Goal: Task Accomplishment & Management: Manage account settings

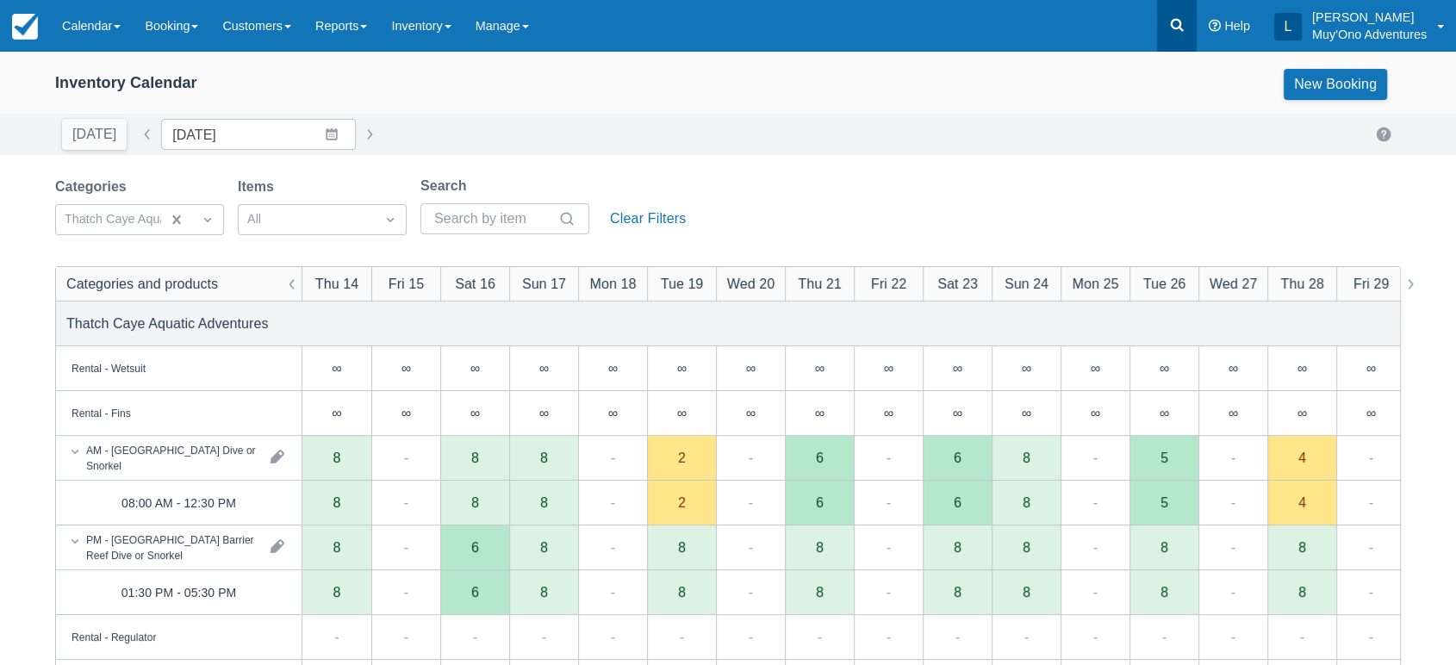
click at [1179, 23] on icon at bounding box center [1176, 24] width 17 height 17
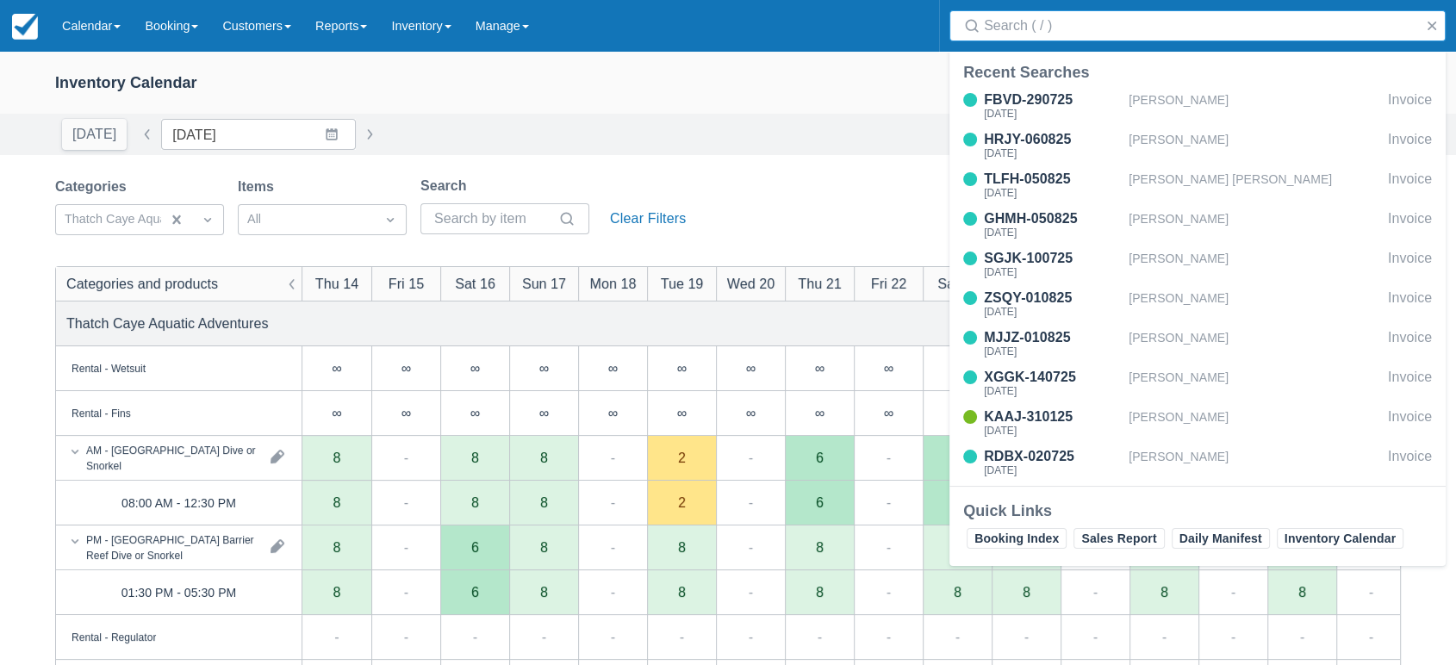
click at [1099, 34] on input "Search" at bounding box center [1201, 25] width 434 height 31
type input "GROSS"
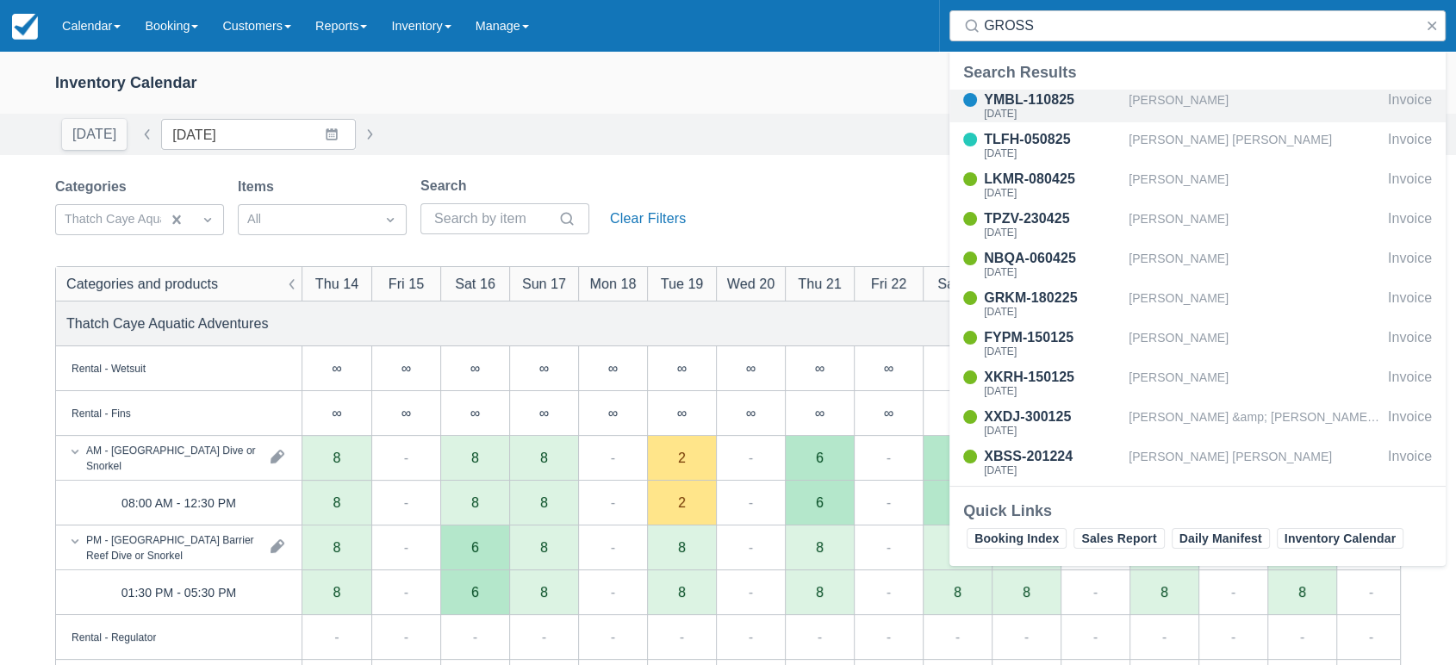
click at [1042, 93] on div "YMBL-110825" at bounding box center [1053, 100] width 138 height 21
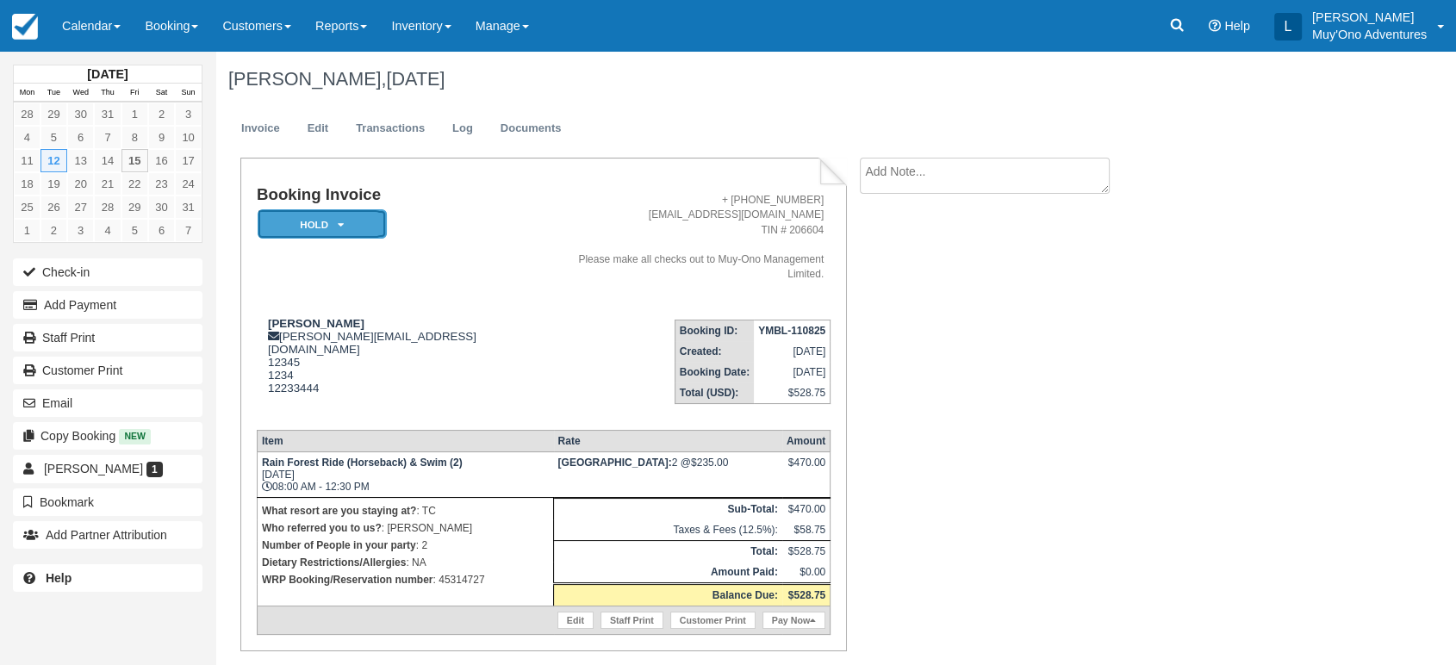
click at [363, 212] on em "HOLD" at bounding box center [322, 224] width 129 height 30
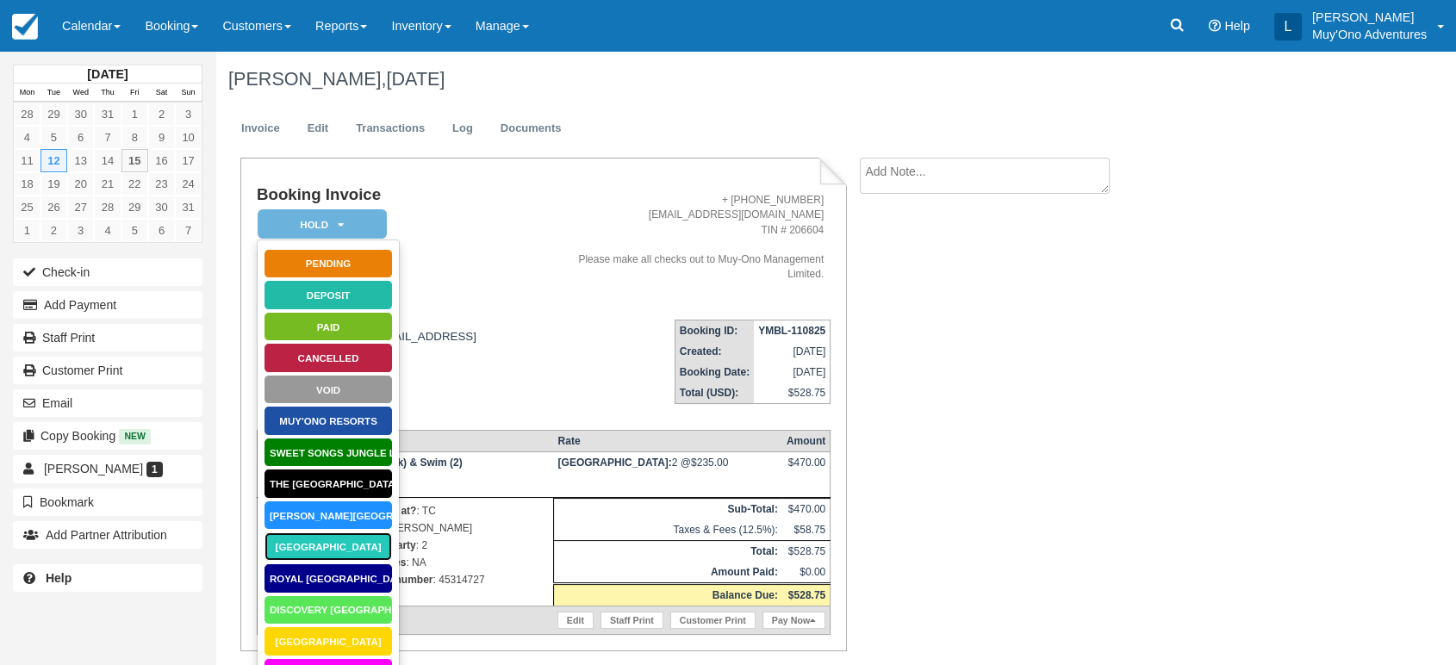
click at [332, 550] on link "Thatch Caye Resort" at bounding box center [328, 547] width 129 height 30
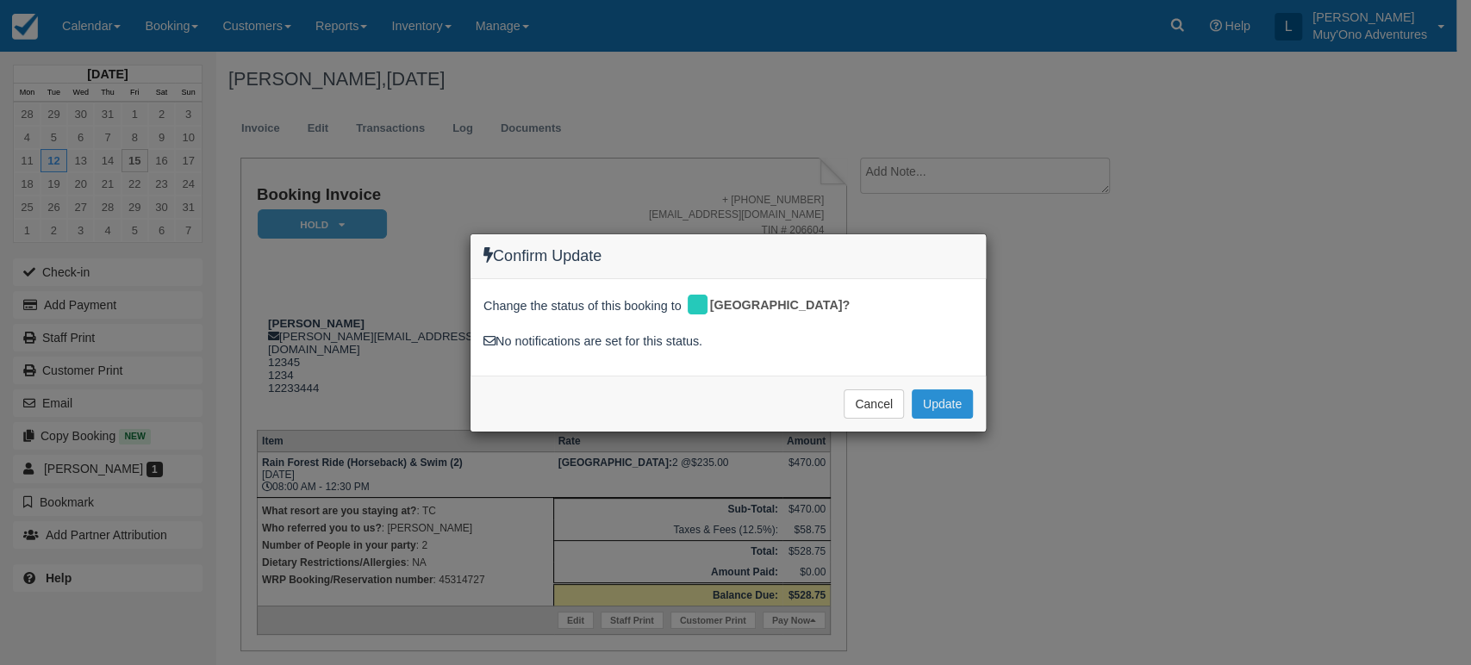
click at [921, 401] on button "Update" at bounding box center [941, 403] width 61 height 29
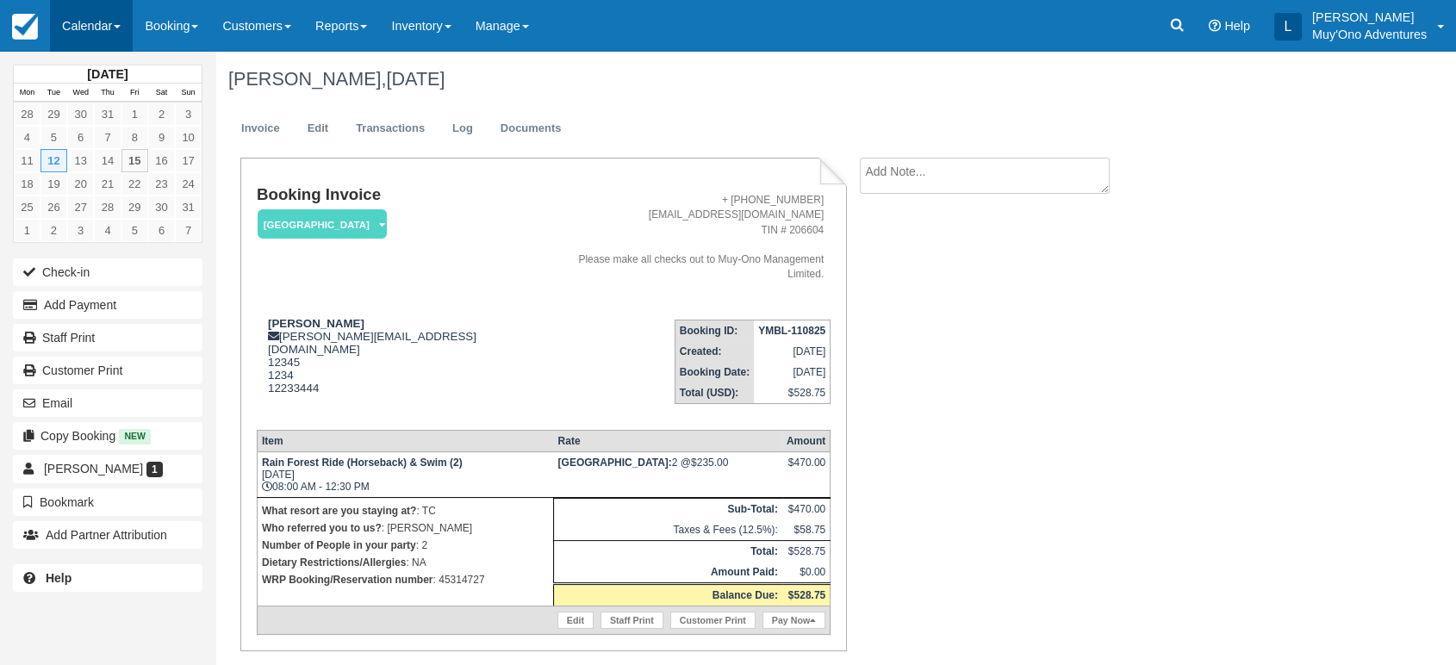
click at [124, 36] on link "Calendar" at bounding box center [91, 26] width 83 height 52
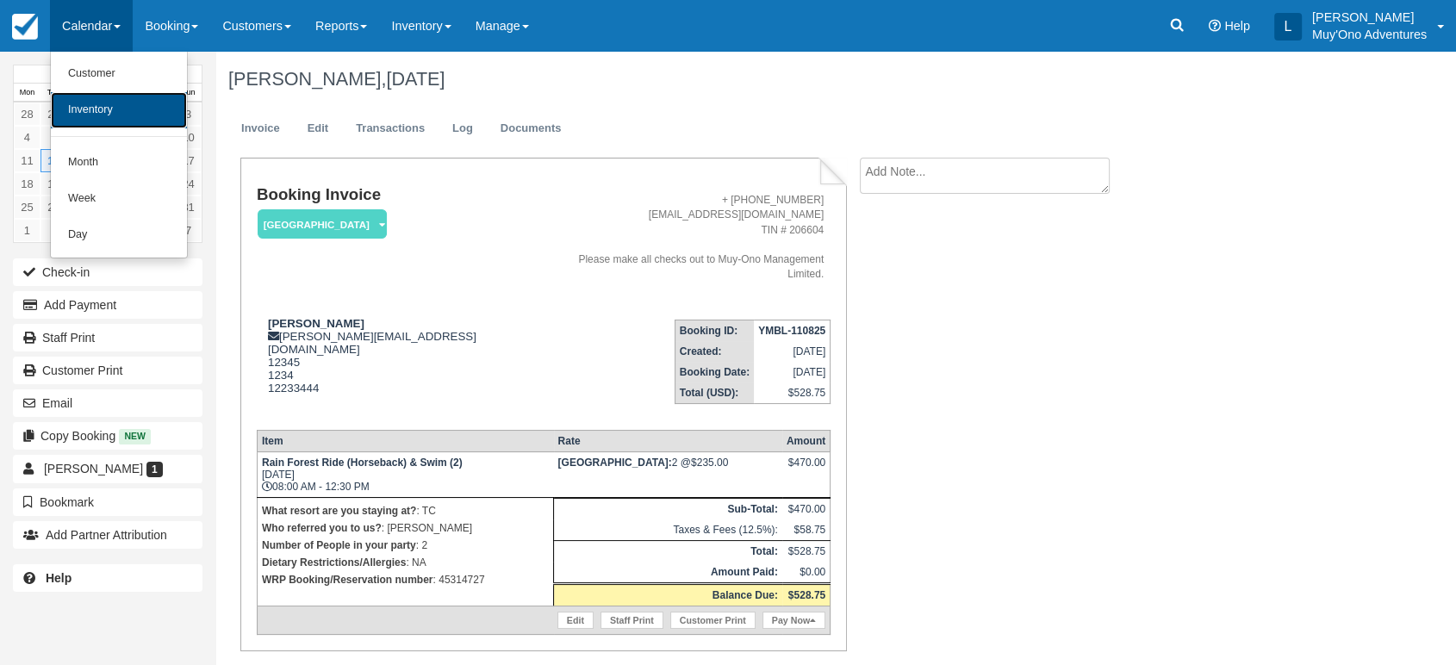
click at [111, 113] on link "Inventory" at bounding box center [119, 110] width 136 height 36
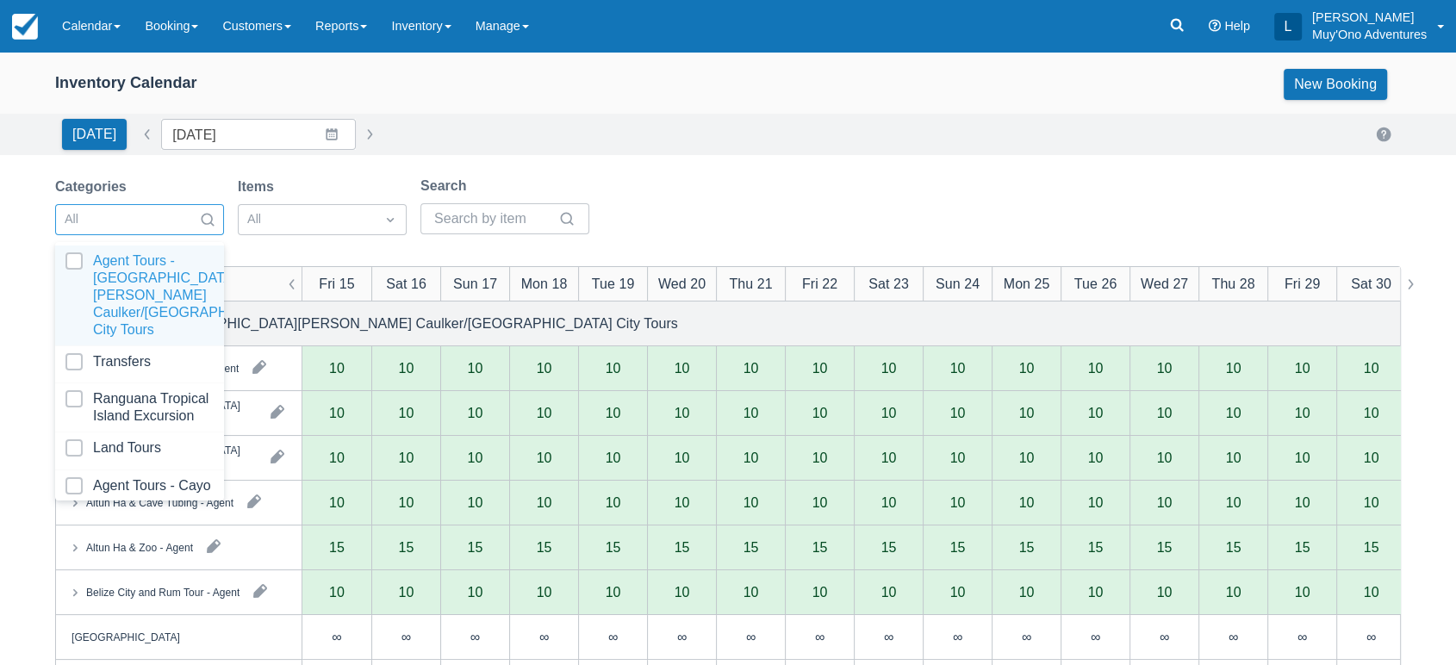
click at [217, 217] on div at bounding box center [207, 220] width 31 height 24
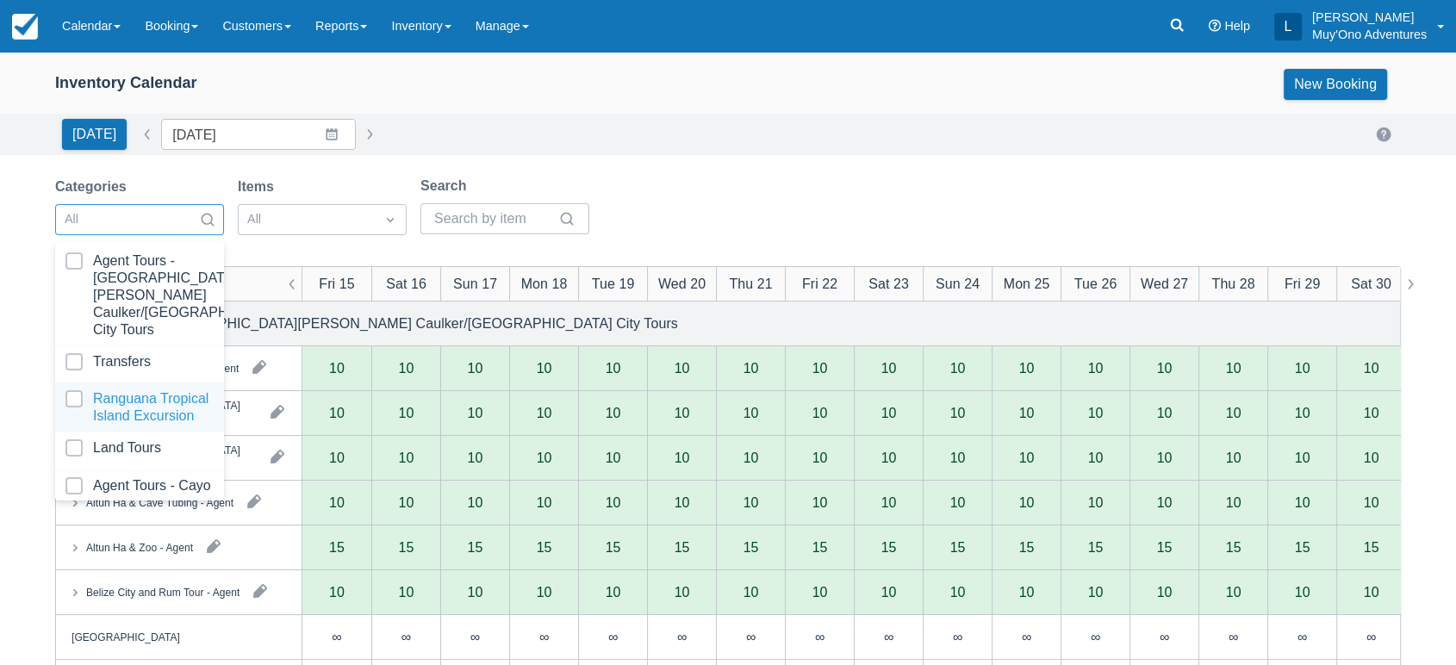
scroll to position [171, 0]
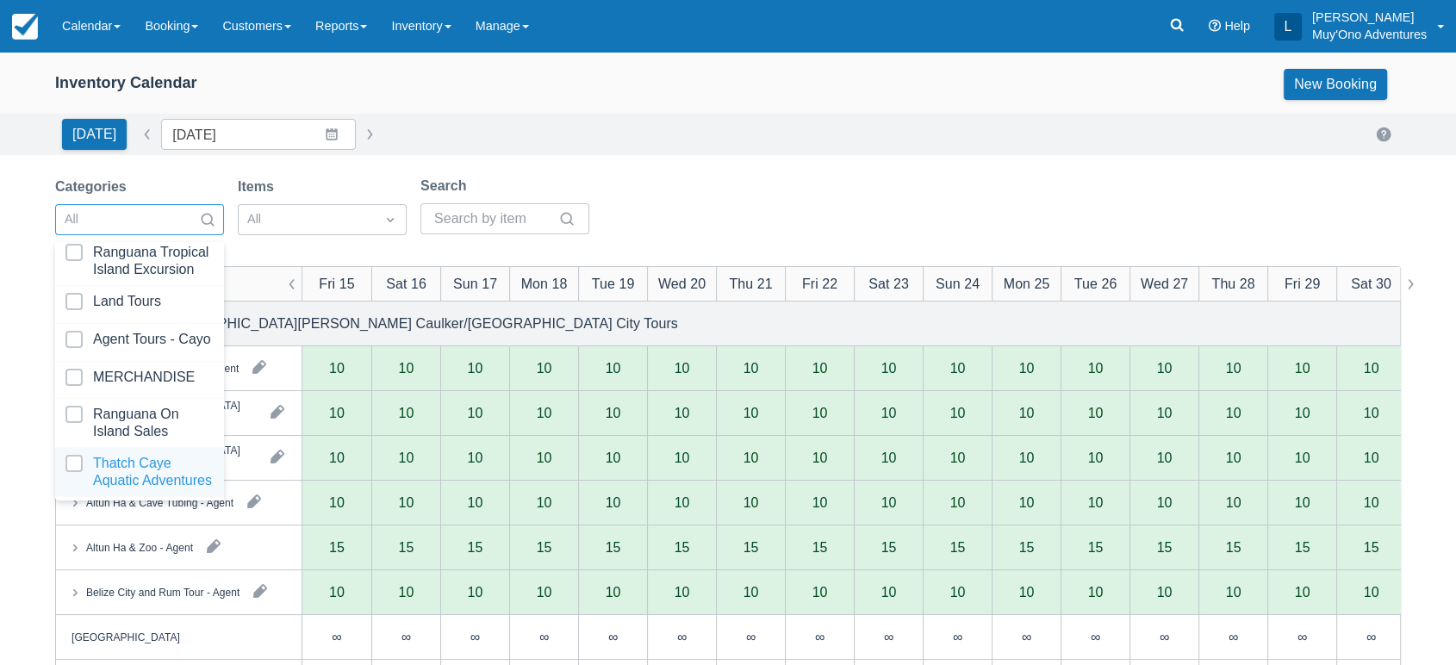
click at [131, 455] on div at bounding box center [139, 472] width 148 height 34
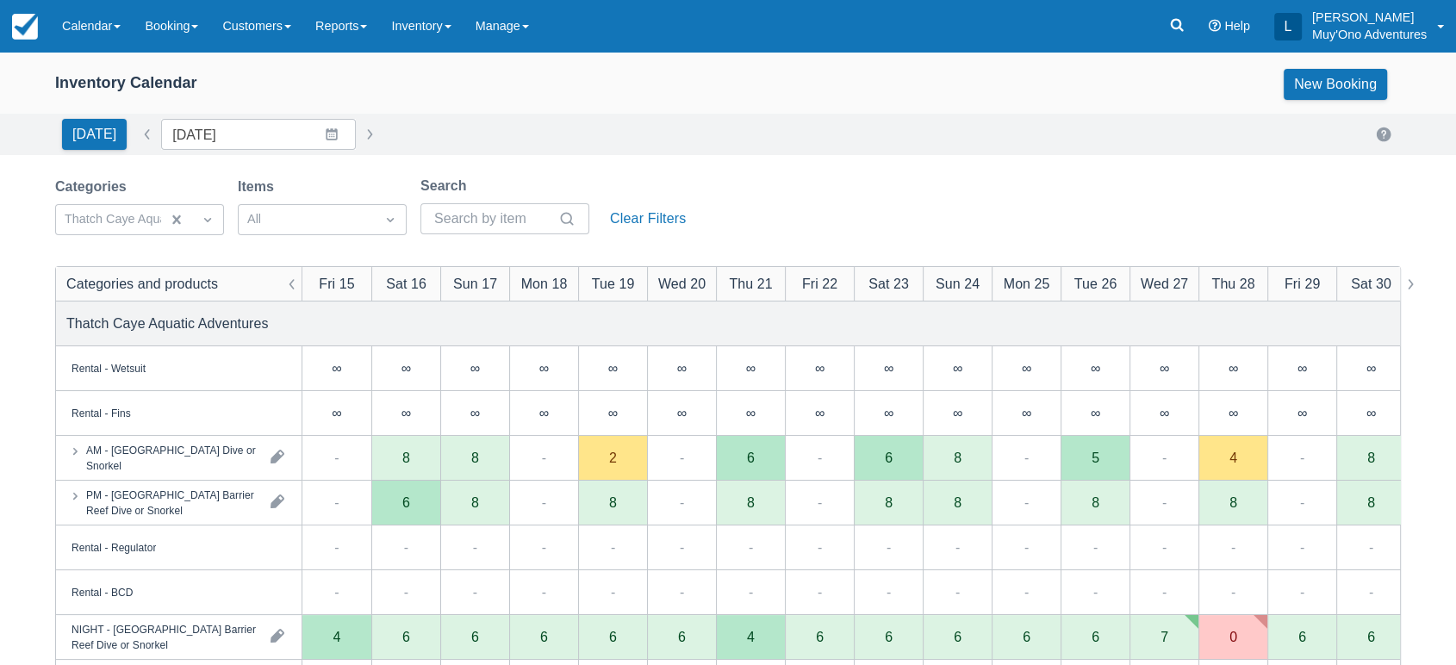
click at [925, 115] on div "Today Date 08/15/25 Navigate forward to interact with the calendar and select a…" at bounding box center [728, 134] width 1456 height 41
click at [526, 218] on input "Search" at bounding box center [494, 218] width 121 height 31
click at [421, 514] on div "6" at bounding box center [405, 503] width 69 height 45
click at [249, 503] on div "PM - [GEOGRAPHIC_DATA] Barrier Reef Dive or Snorkel" at bounding box center [171, 502] width 171 height 31
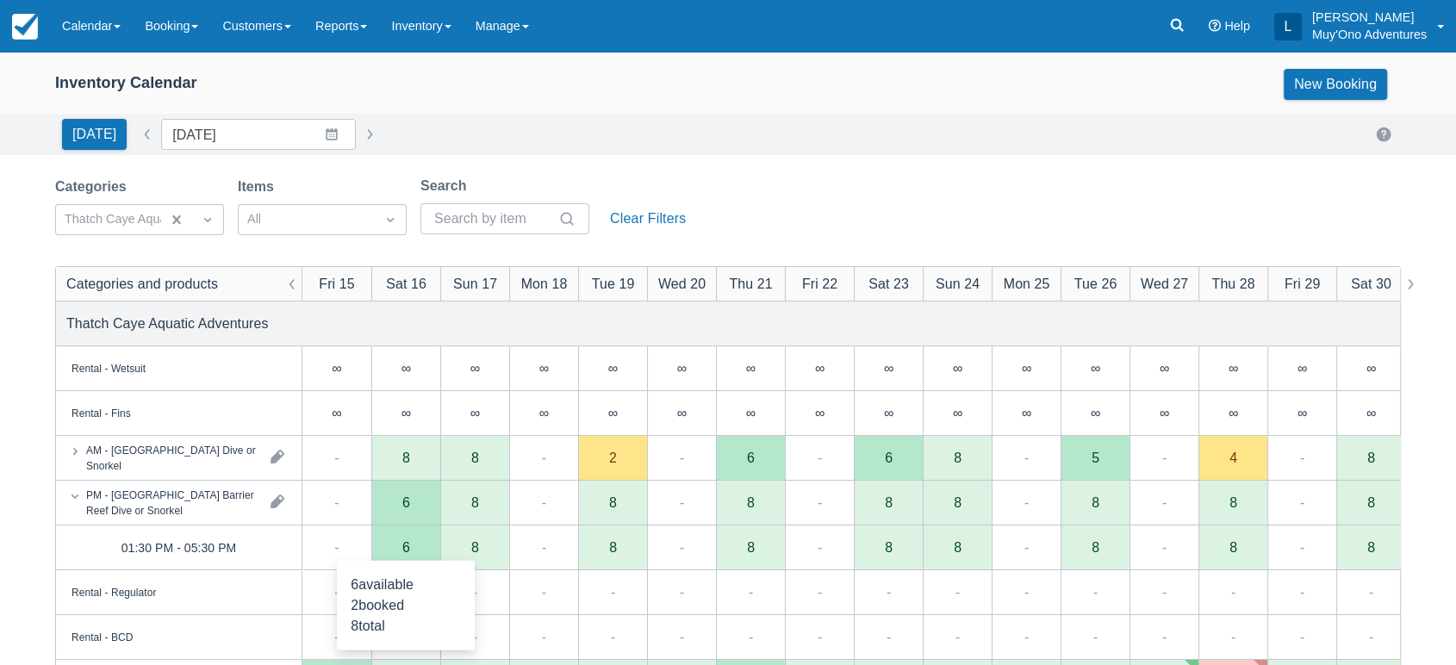
click at [407, 535] on div "6" at bounding box center [405, 548] width 69 height 45
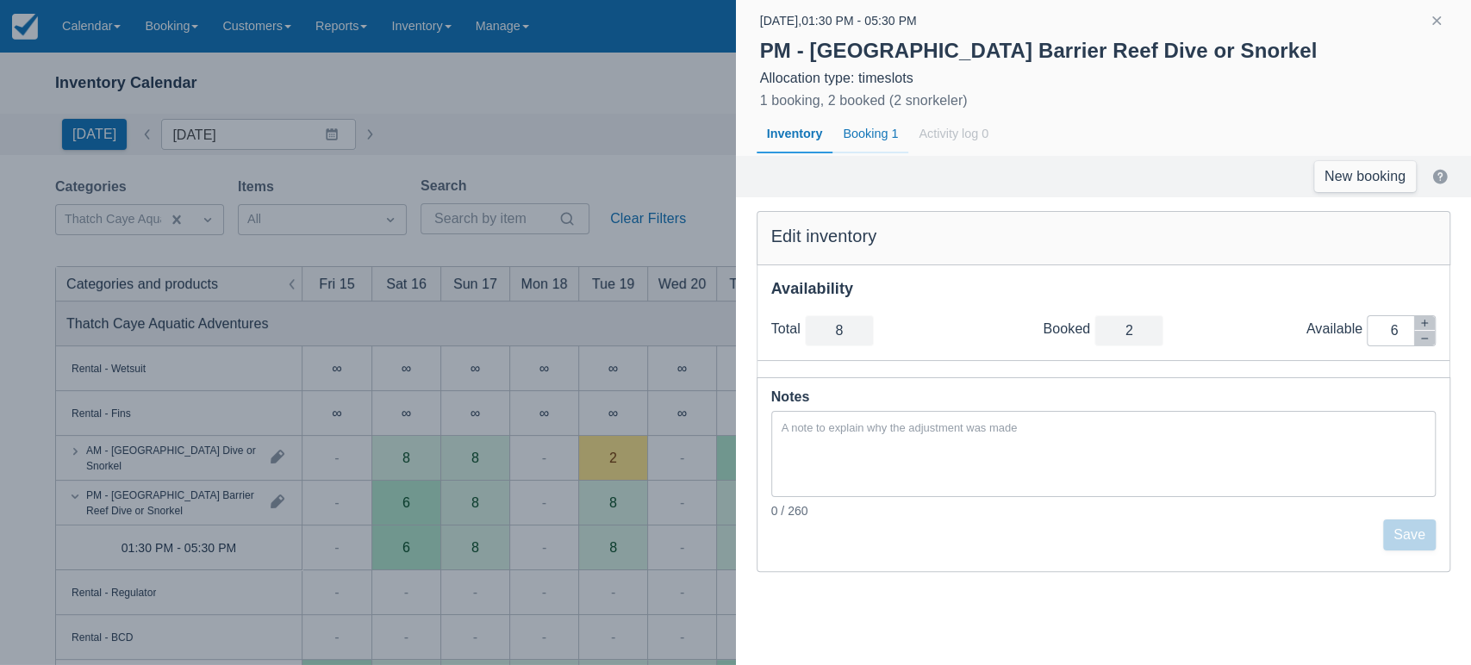
click at [848, 135] on div "Booking 1" at bounding box center [870, 135] width 76 height 40
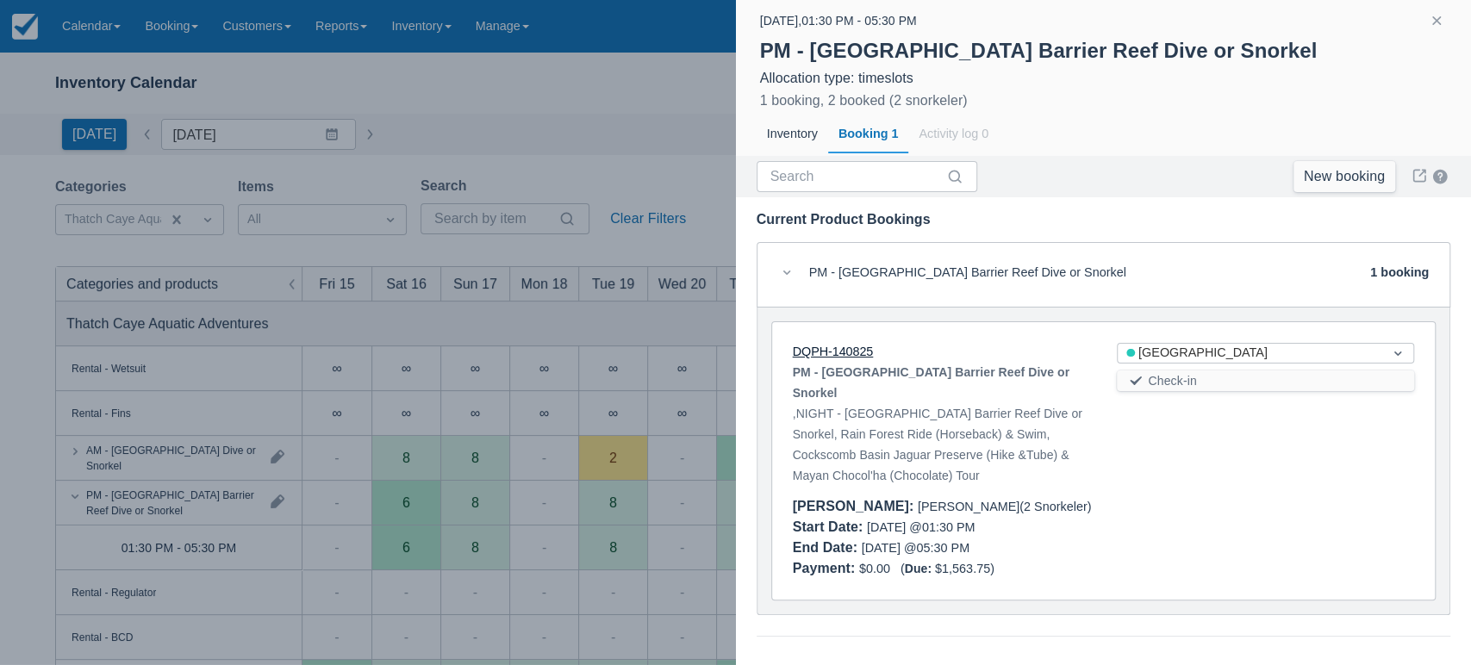
click at [850, 347] on link "DQPH-140825" at bounding box center [833, 352] width 81 height 14
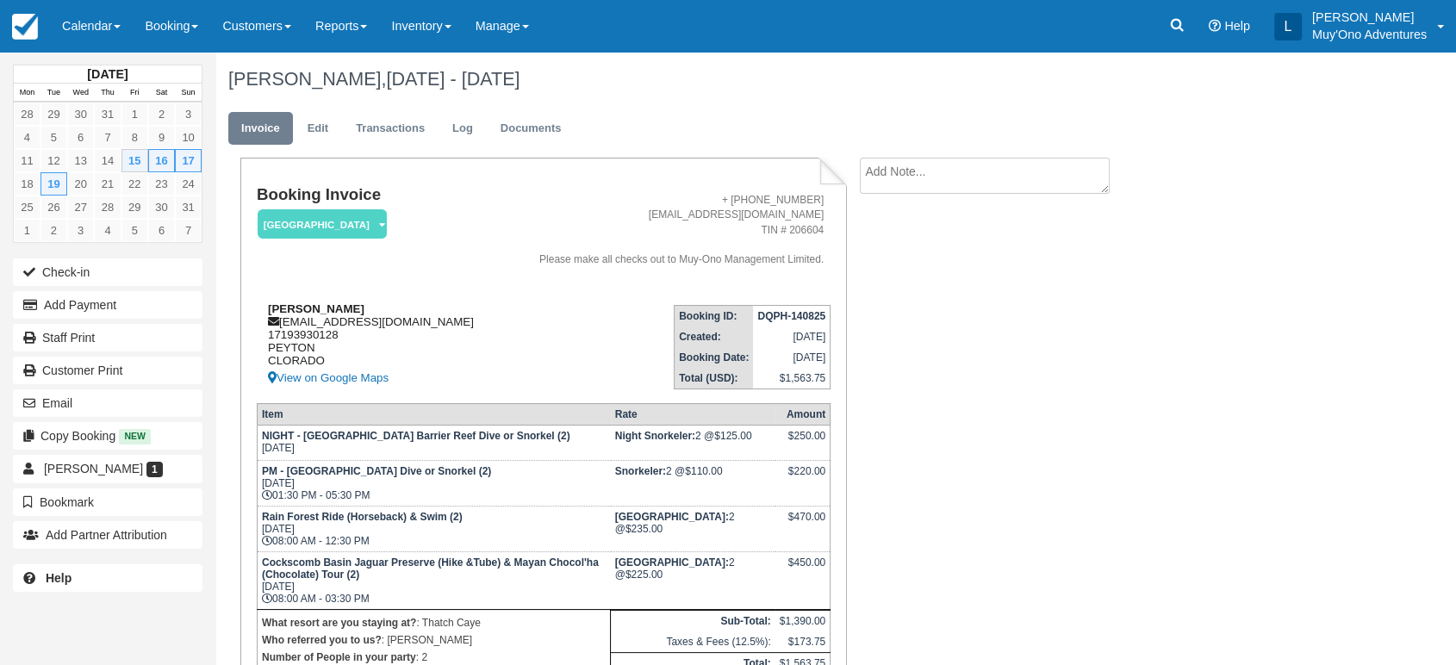
scroll to position [151, 0]
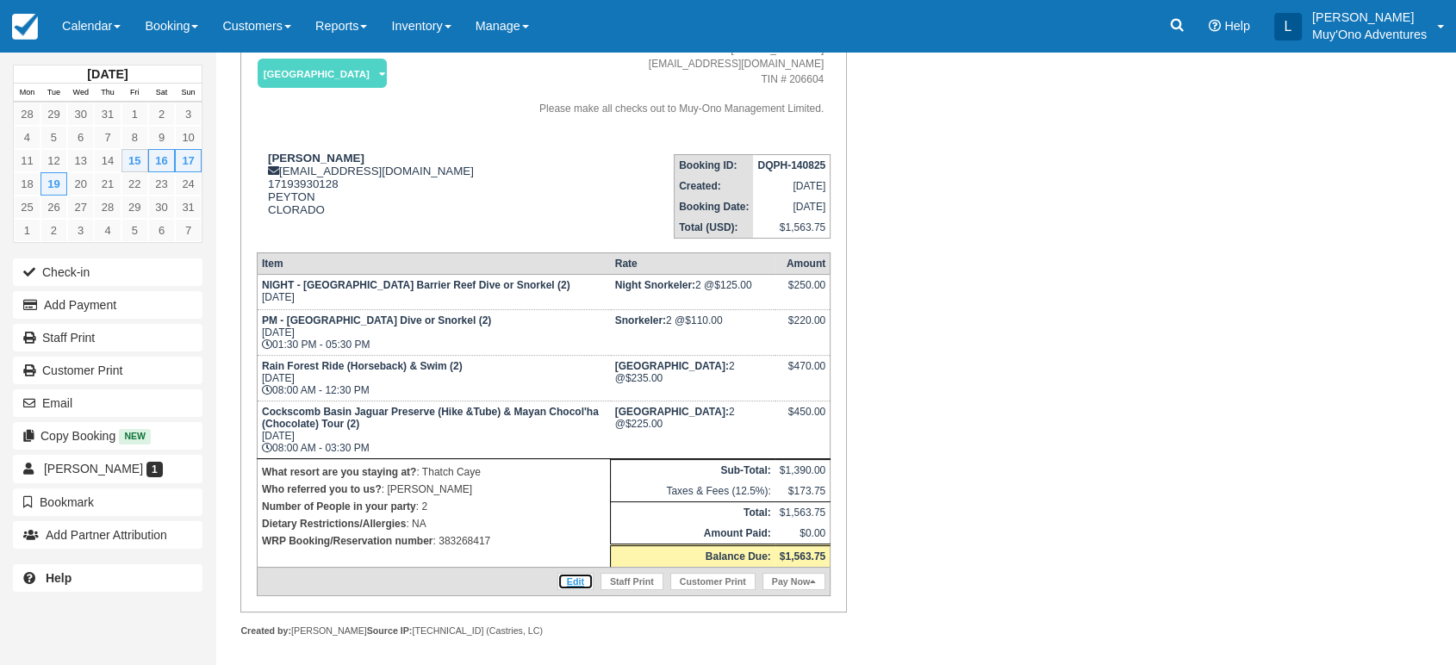
click at [573, 575] on link "Edit" at bounding box center [575, 581] width 36 height 17
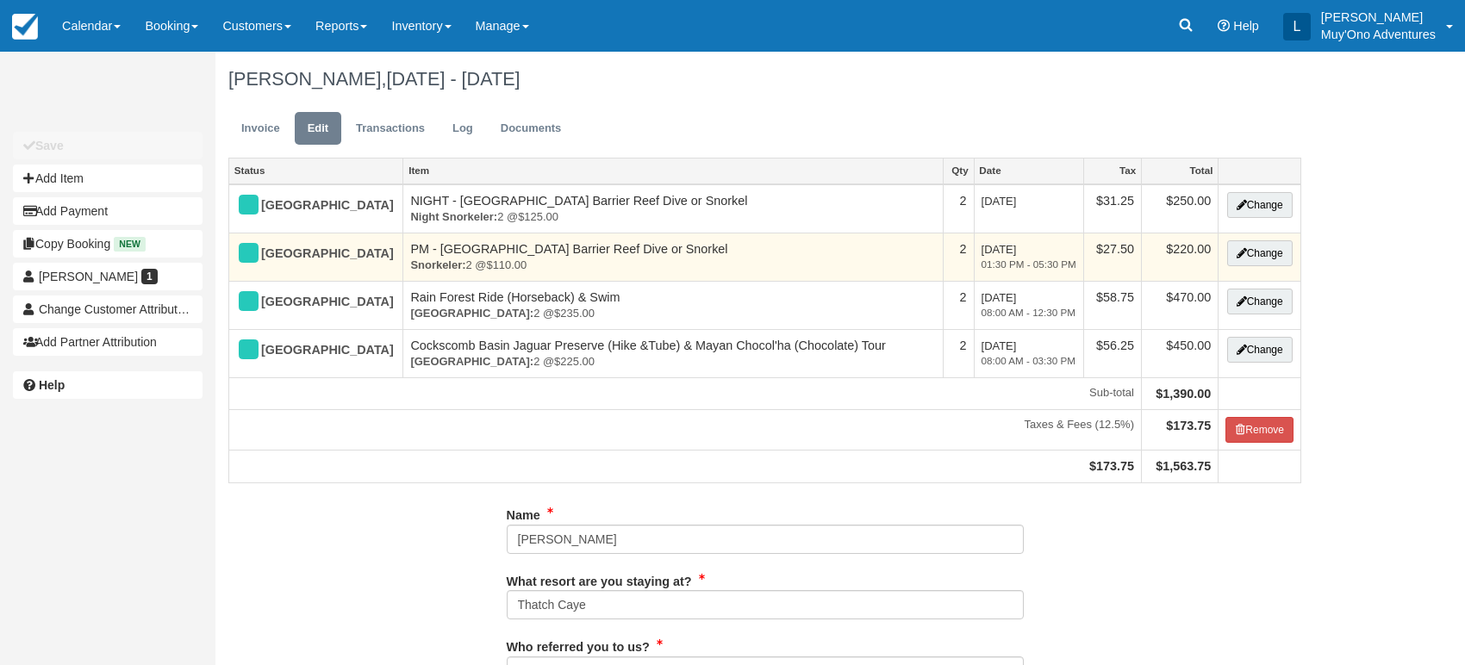
type input "17193930128"
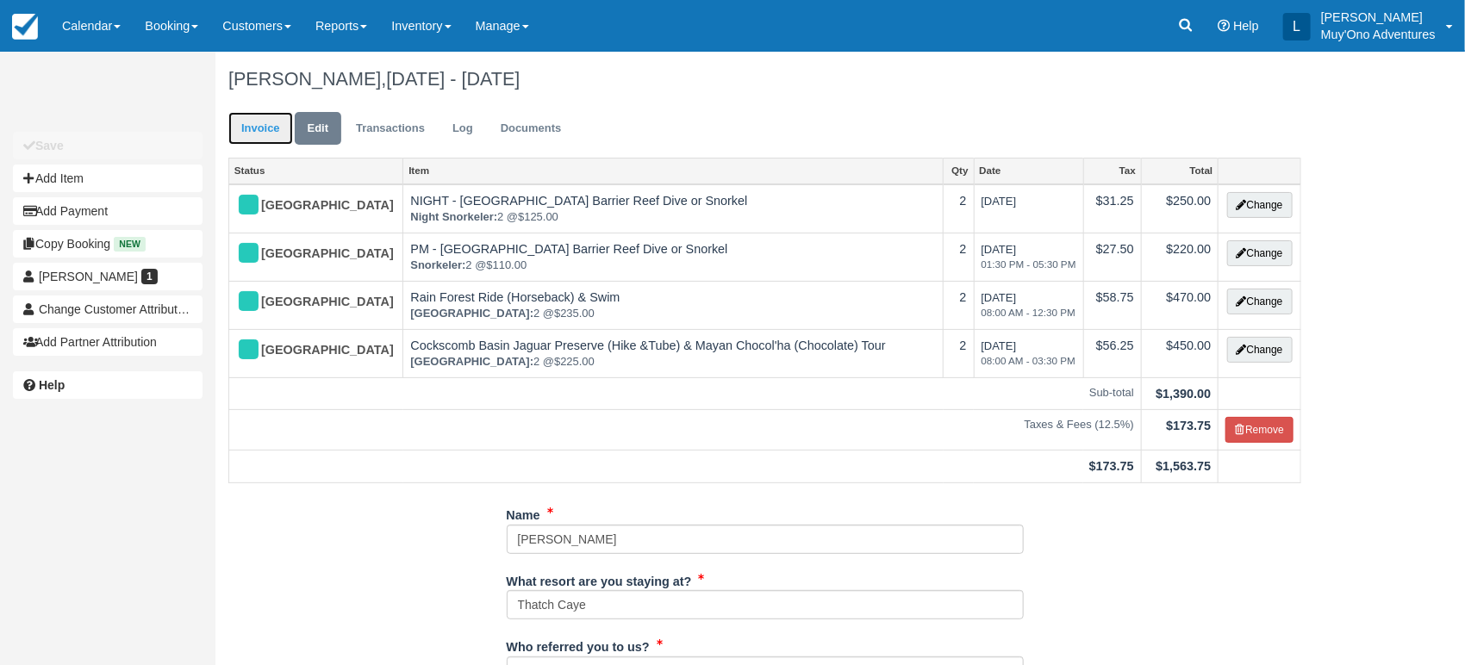
click at [256, 130] on link "Invoice" at bounding box center [260, 129] width 65 height 34
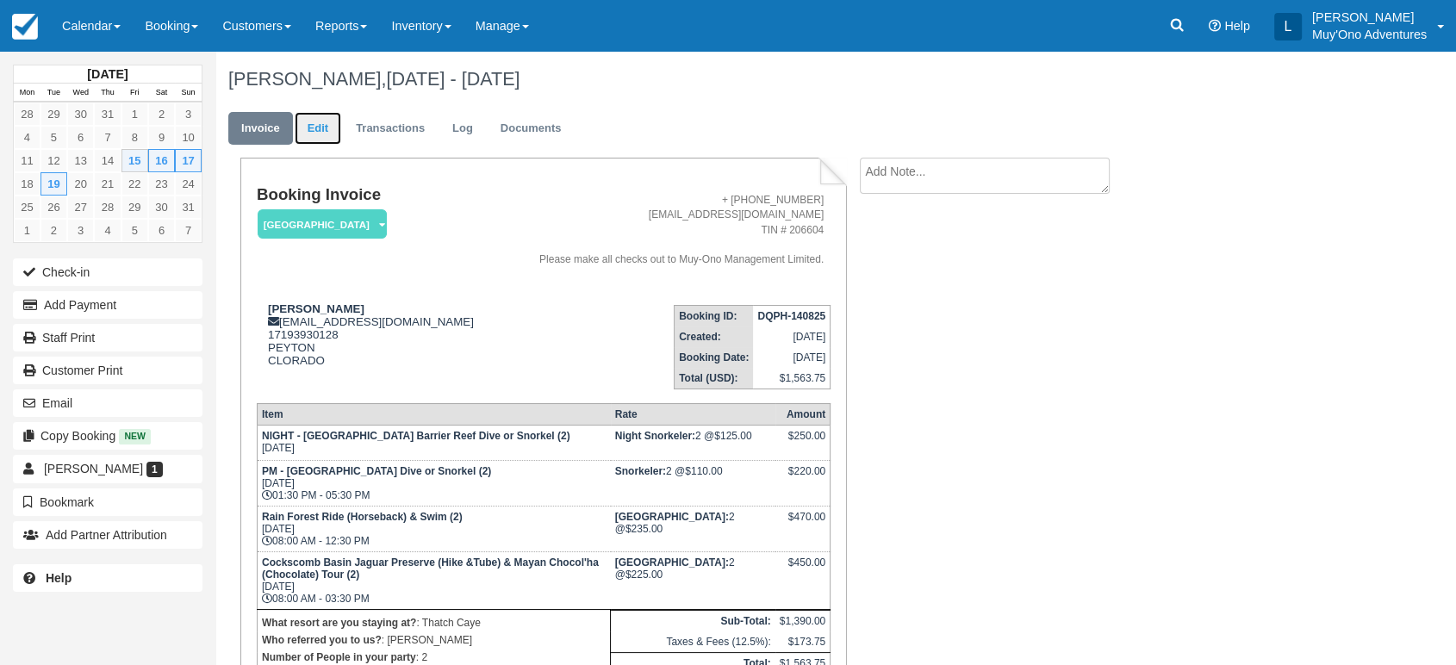
click at [314, 124] on link "Edit" at bounding box center [318, 129] width 47 height 34
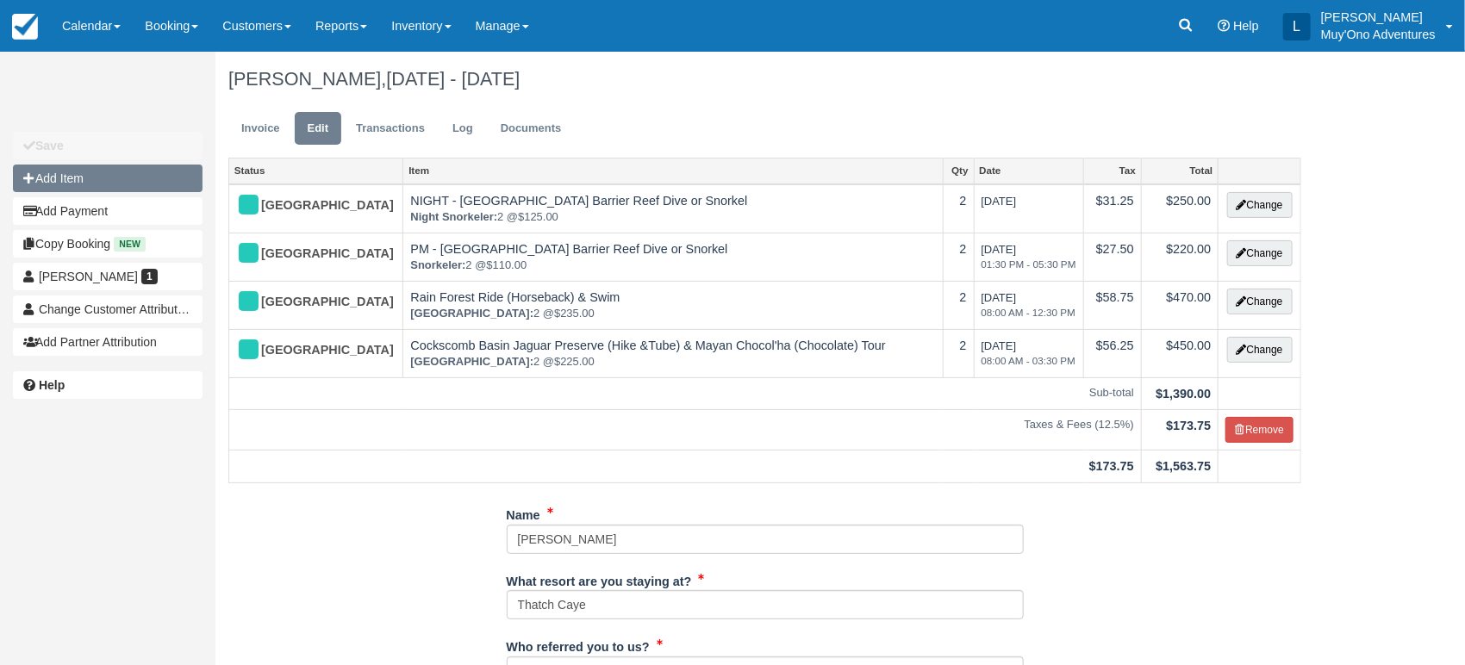
click at [91, 171] on button "Add Item" at bounding box center [108, 179] width 190 height 28
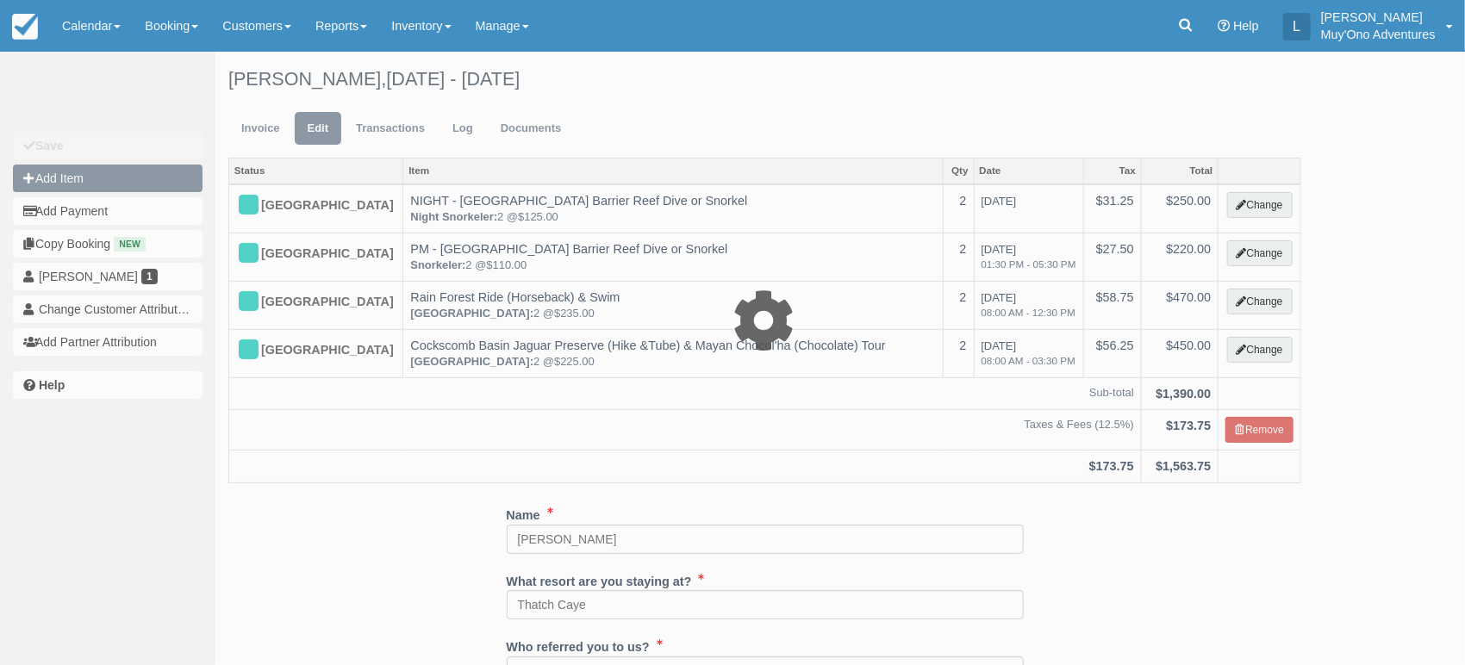
type input "0.00"
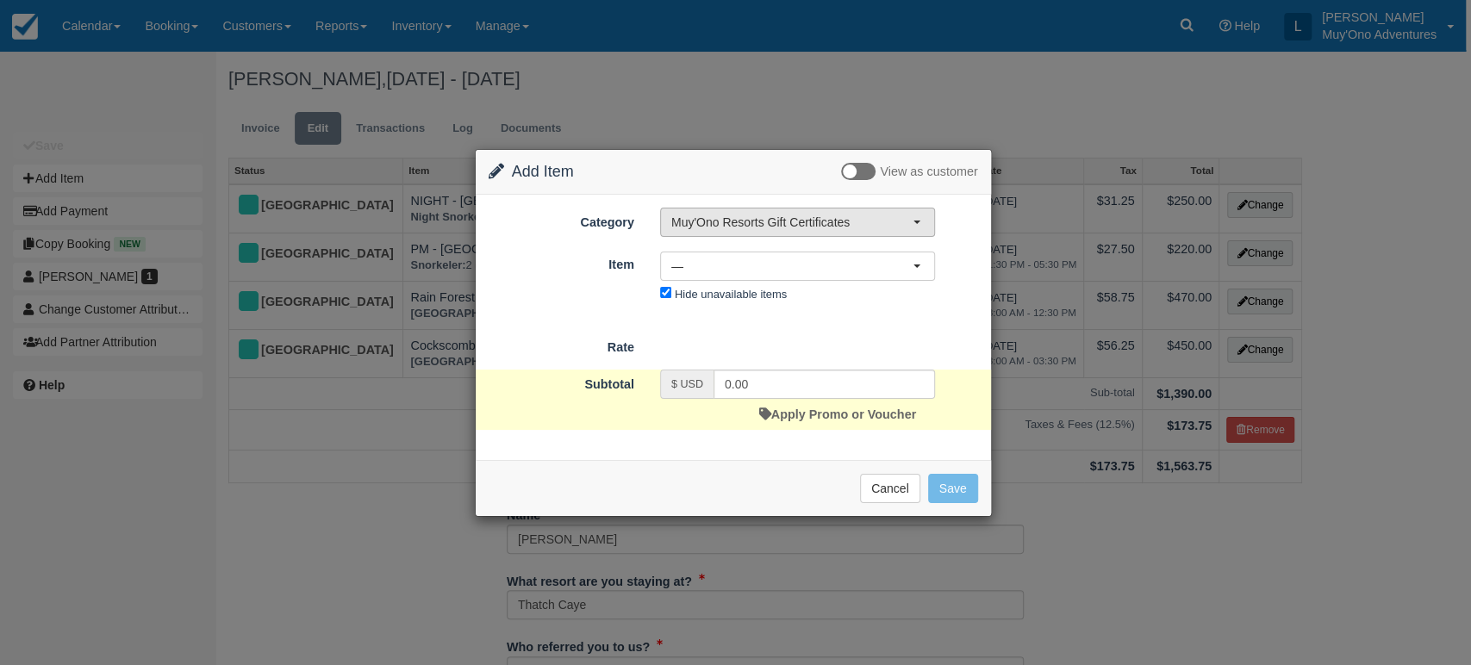
click at [868, 226] on span "Muy'Ono Resorts Gift Certificates" at bounding box center [791, 222] width 241 height 17
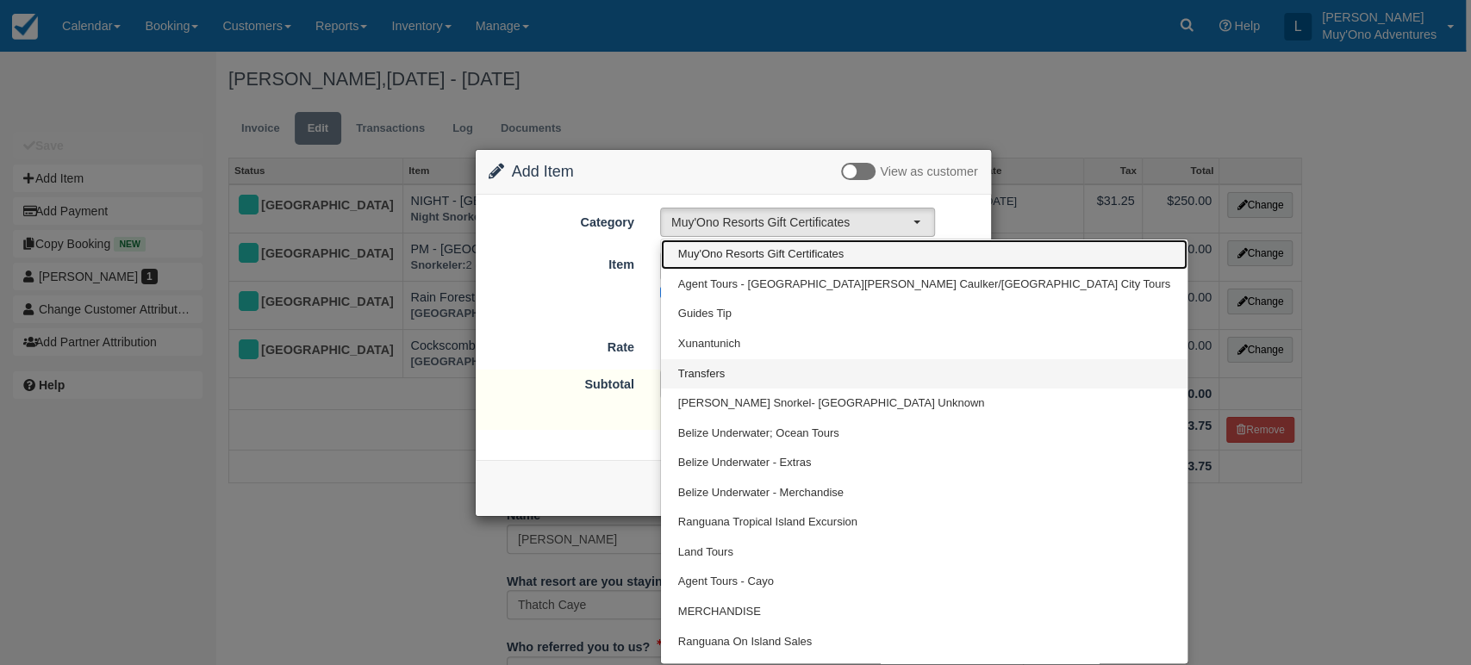
scroll to position [21, 0]
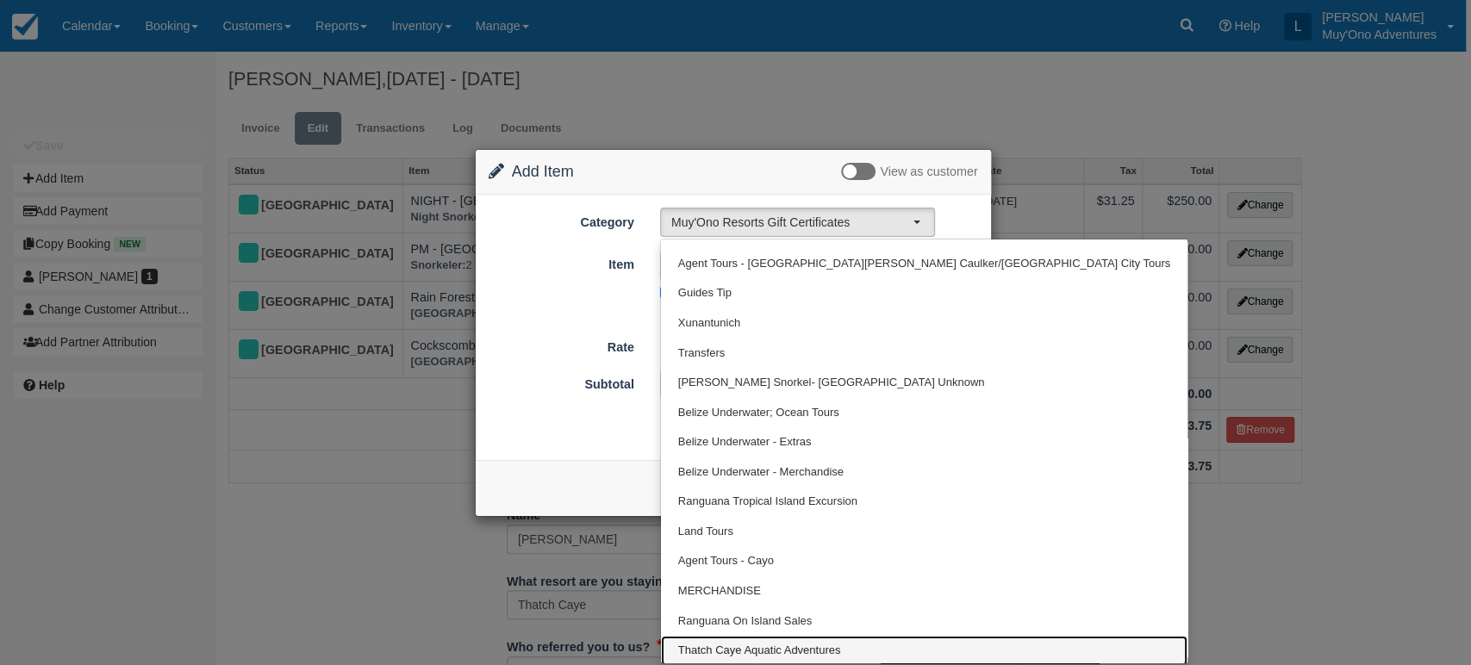
click at [746, 643] on span "Thatch Caye Aquatic Adventures" at bounding box center [759, 651] width 163 height 16
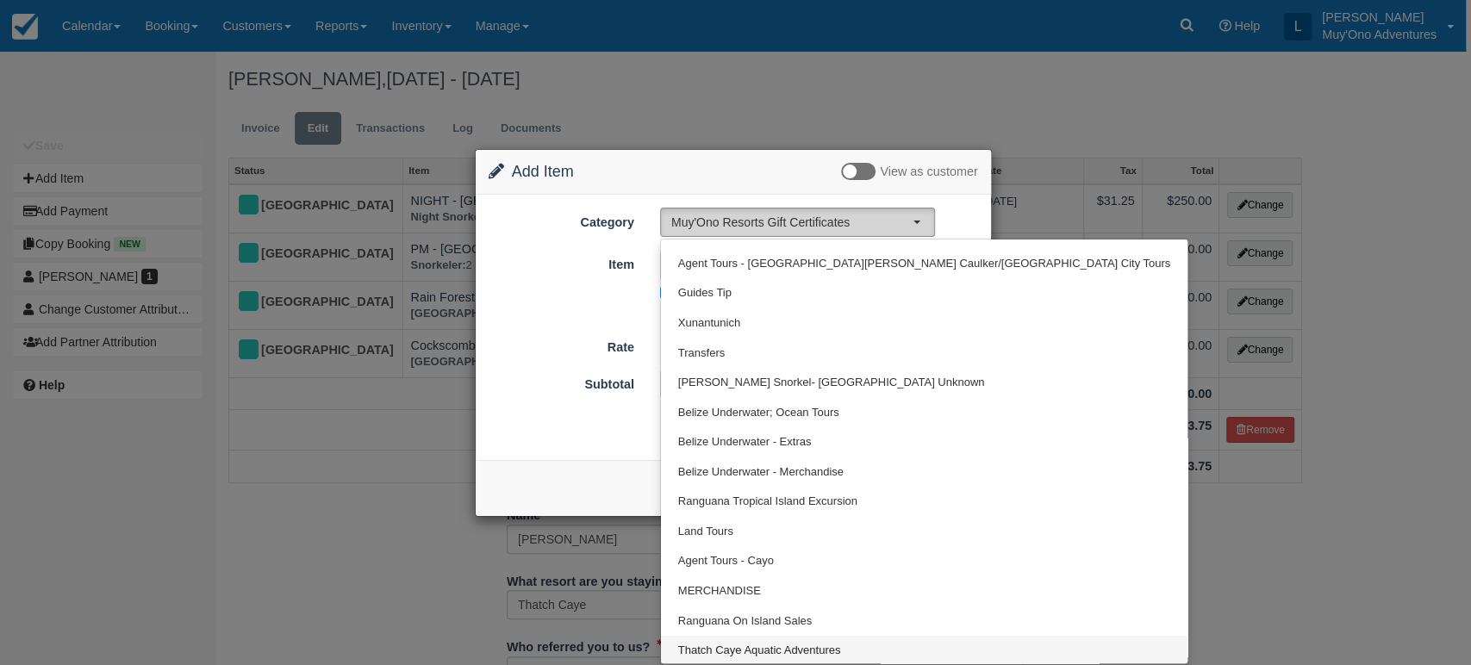
select select "64"
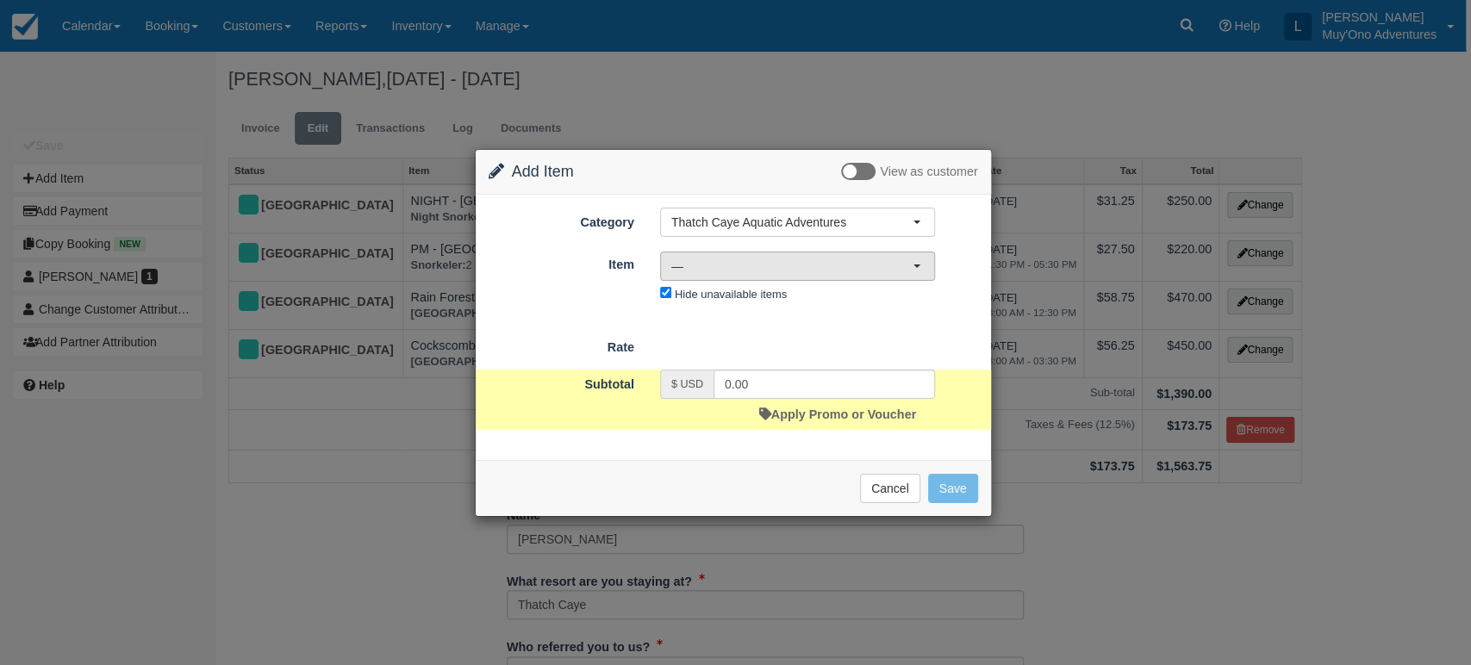
click at [896, 265] on span "—" at bounding box center [791, 266] width 241 height 17
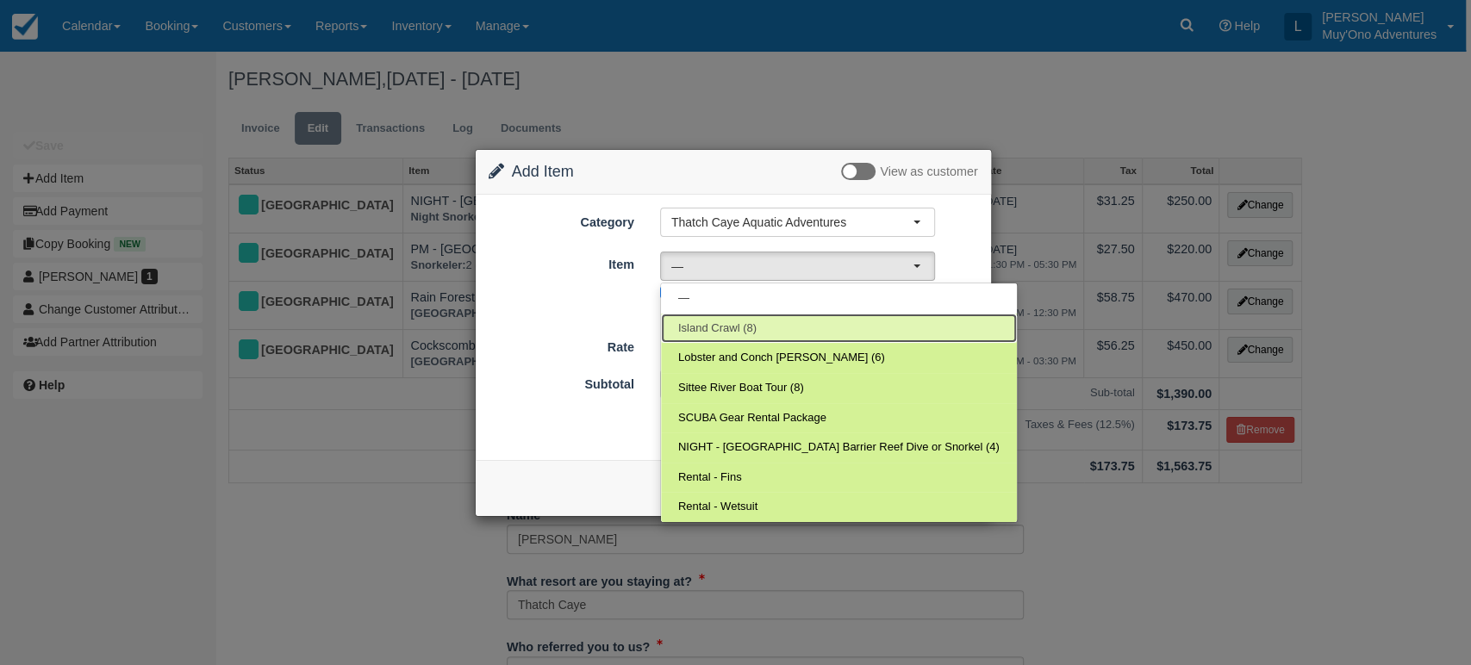
click at [728, 330] on span "Island Crawl (8)" at bounding box center [717, 328] width 78 height 16
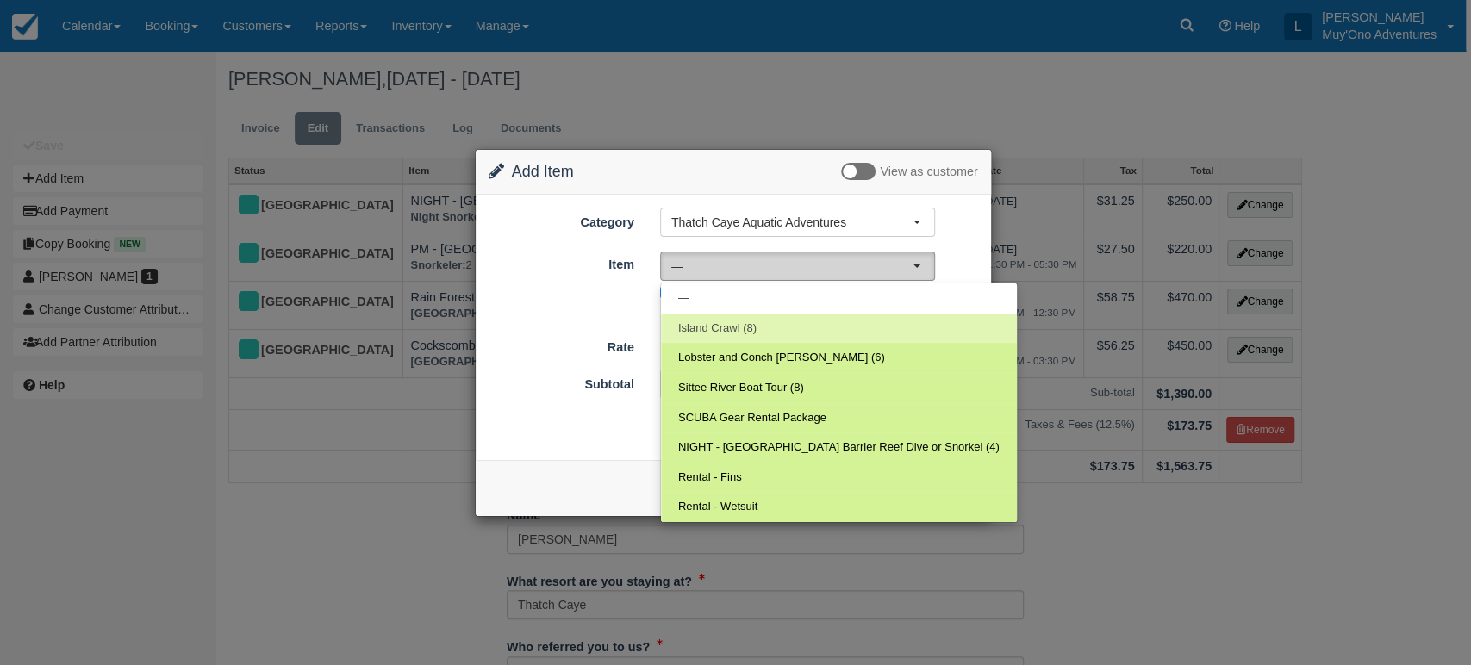
select select "305"
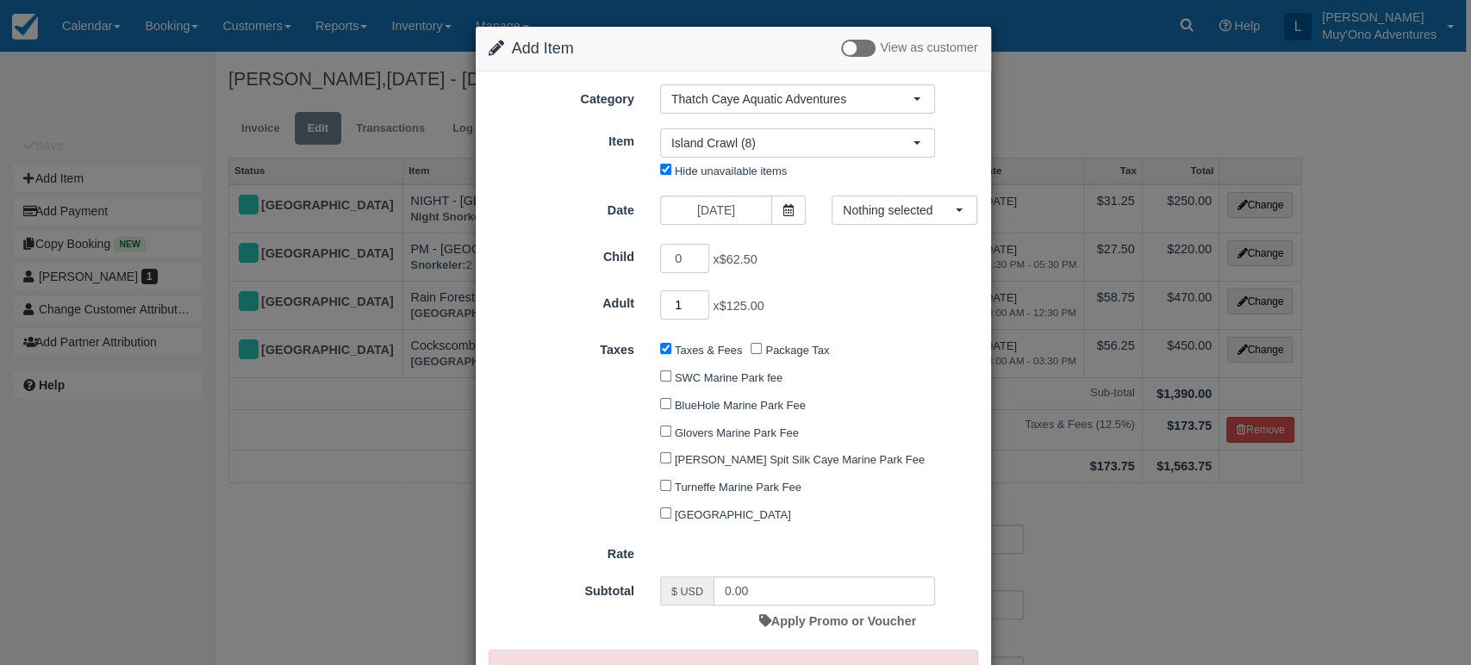
click at [700, 302] on input "1" at bounding box center [685, 304] width 50 height 29
type input "2"
click at [700, 302] on input "2" at bounding box center [685, 304] width 50 height 29
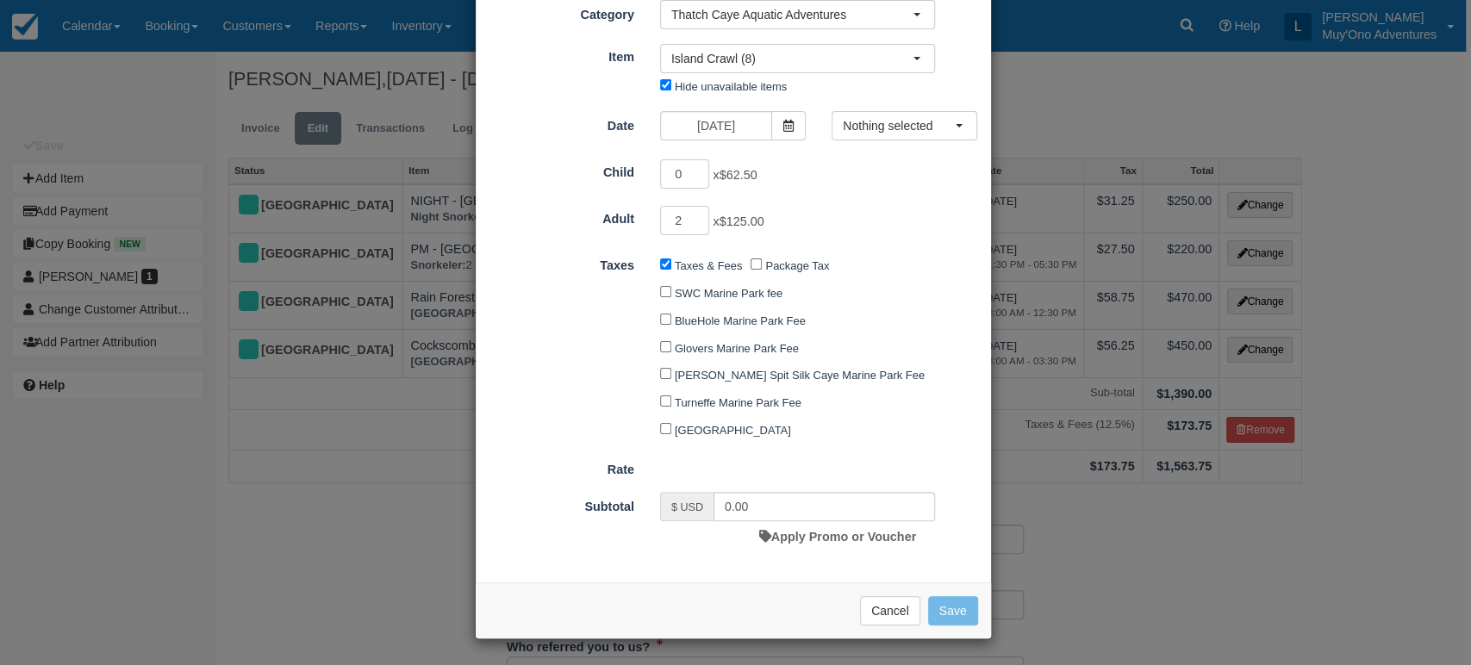
type input "250.00"
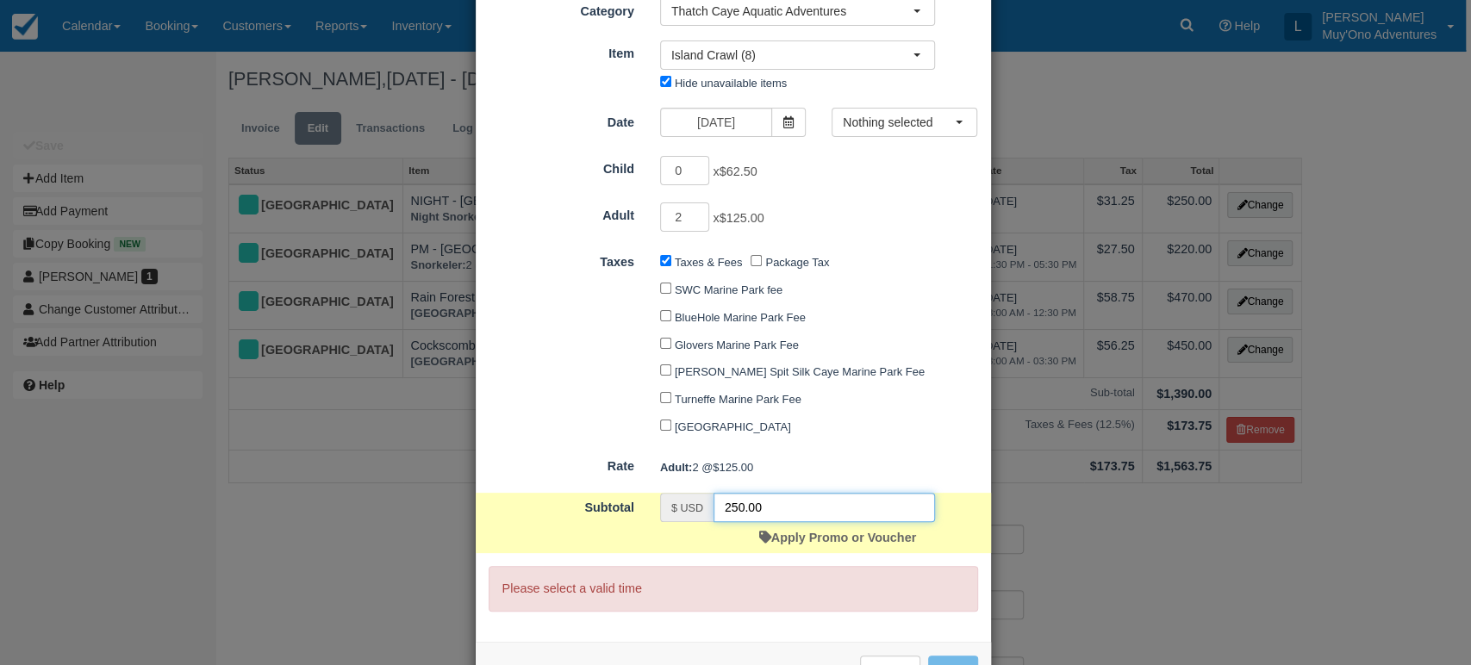
click at [816, 522] on input "250.00" at bounding box center [823, 507] width 221 height 29
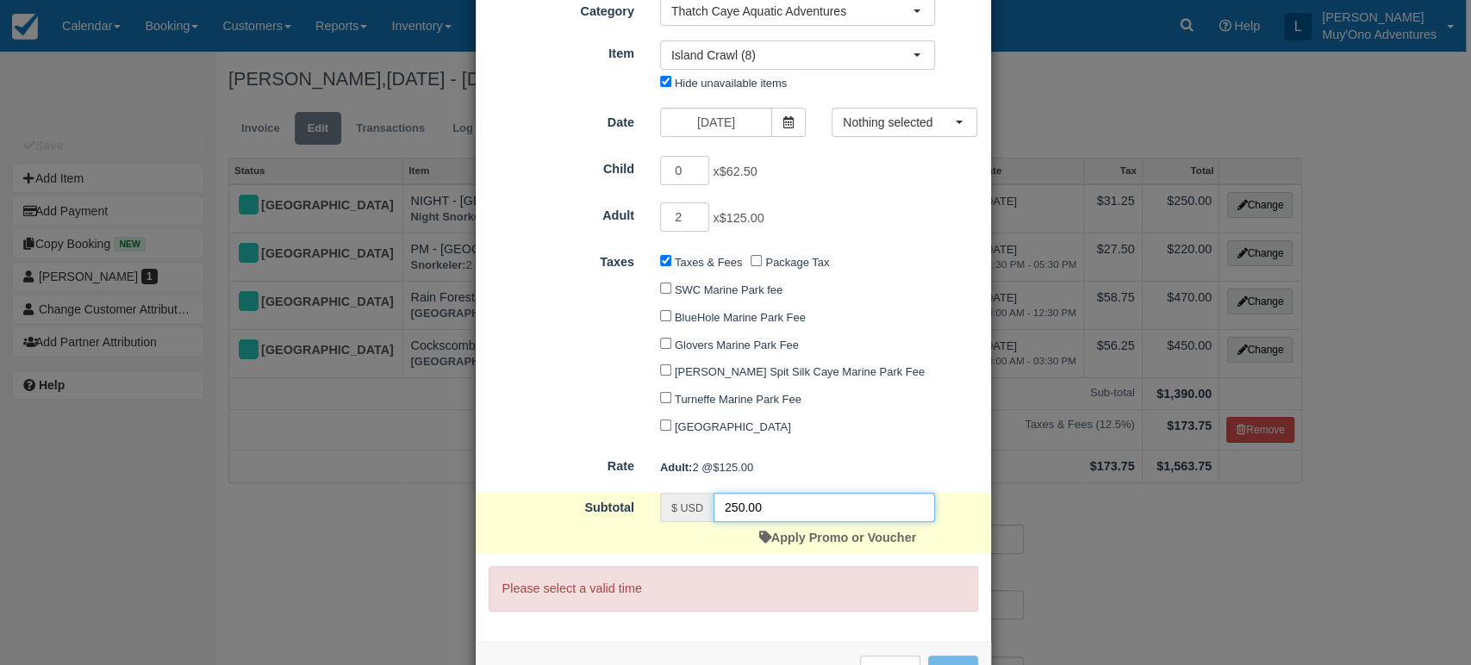
scroll to position [0, 0]
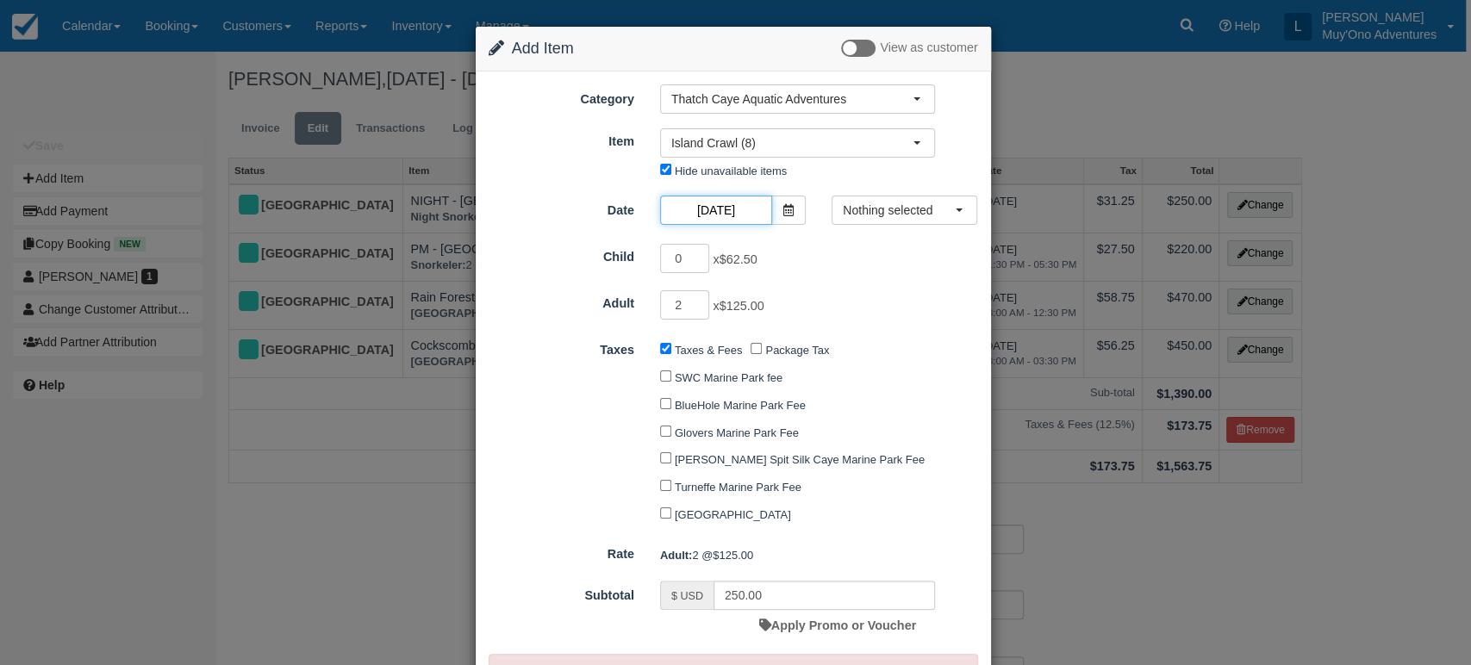
click at [751, 212] on input "08/15/25" at bounding box center [716, 210] width 112 height 29
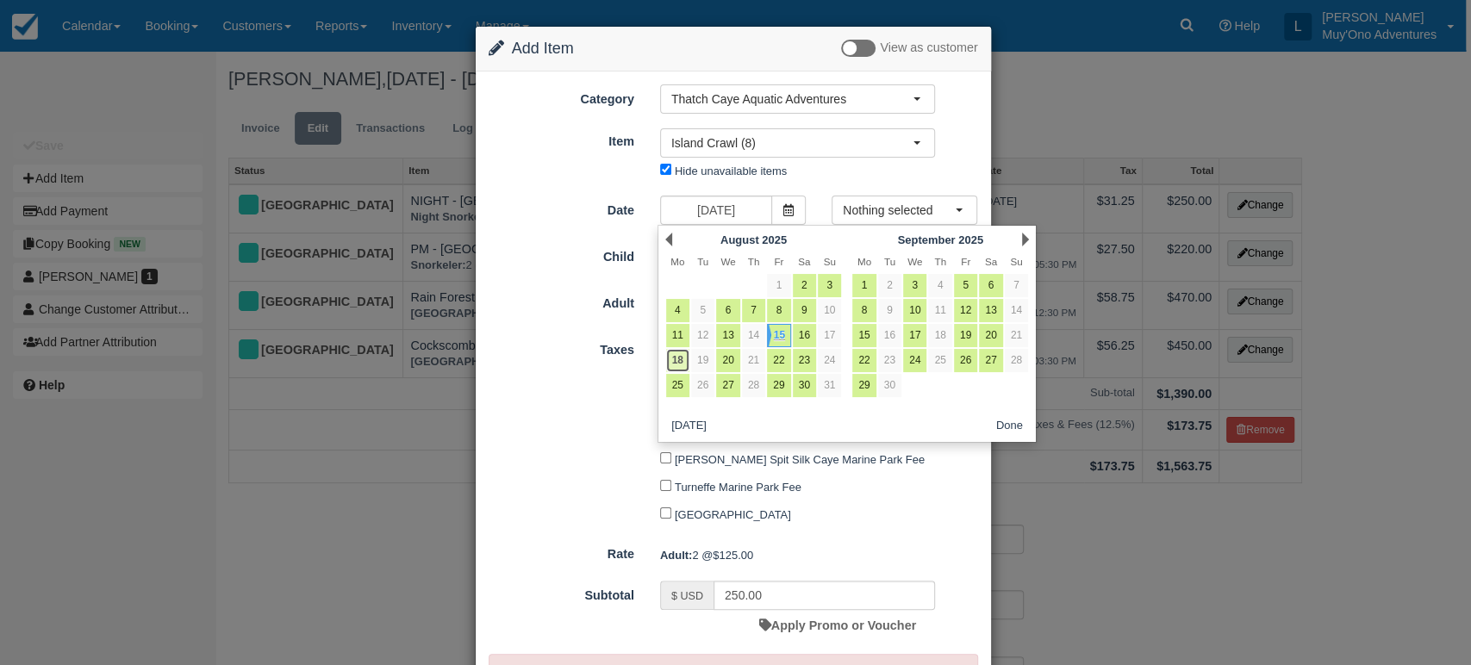
click at [684, 358] on link "18" at bounding box center [677, 360] width 23 height 23
type input "08/18/25"
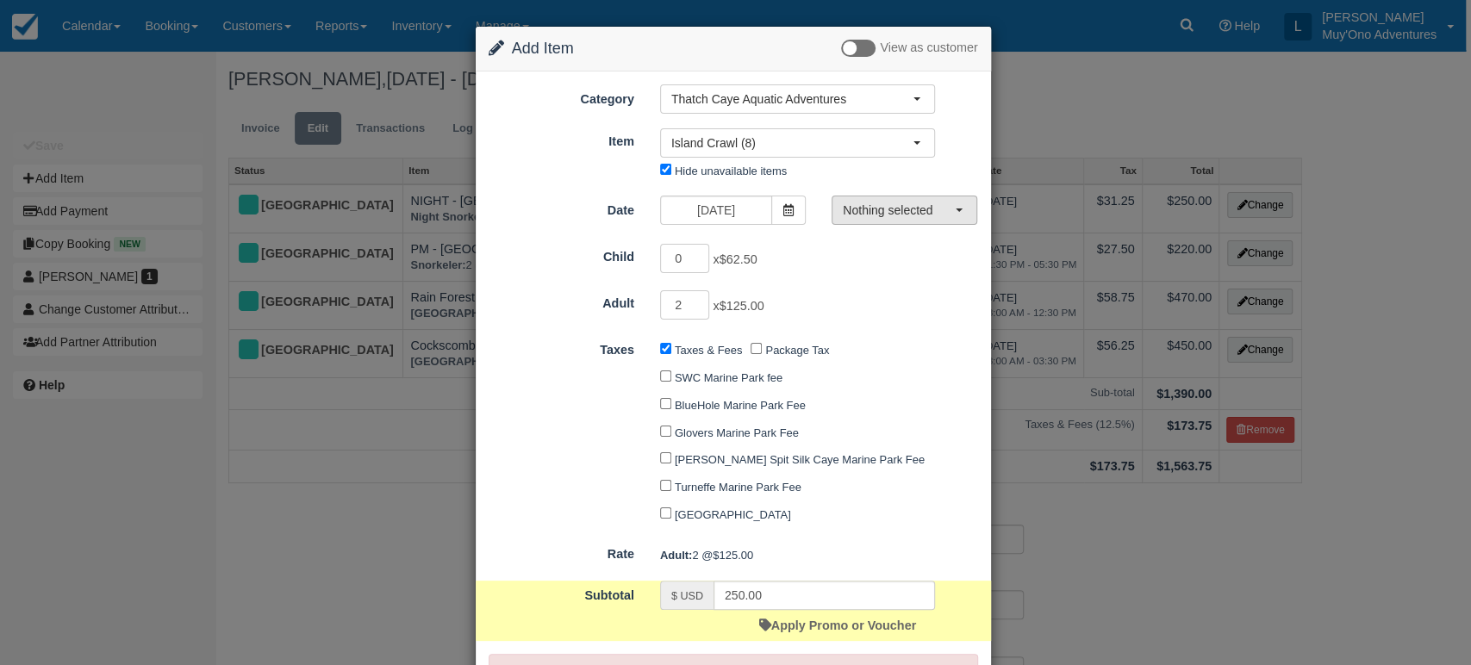
click at [889, 208] on span "Nothing selected" at bounding box center [899, 210] width 112 height 17
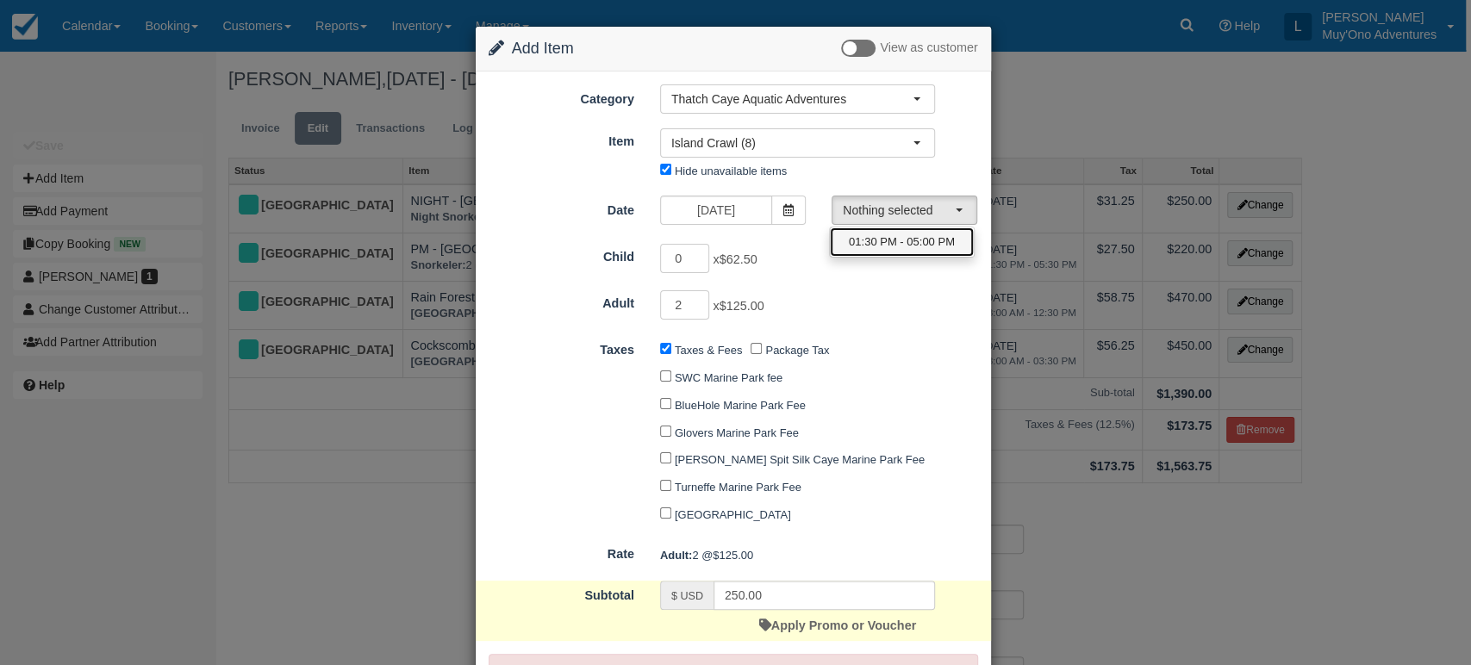
click at [877, 233] on link "01:30 PM - 05:00 PM" at bounding box center [902, 242] width 144 height 30
select select "0"
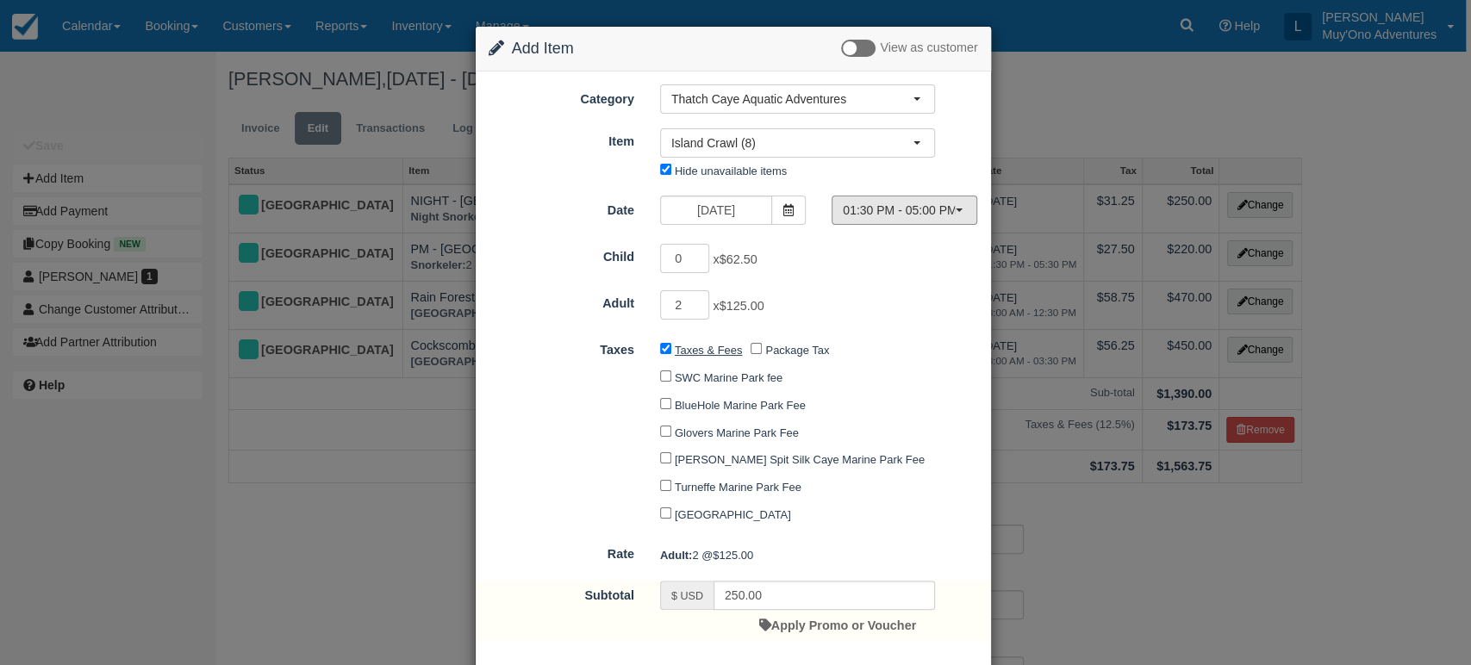
scroll to position [93, 0]
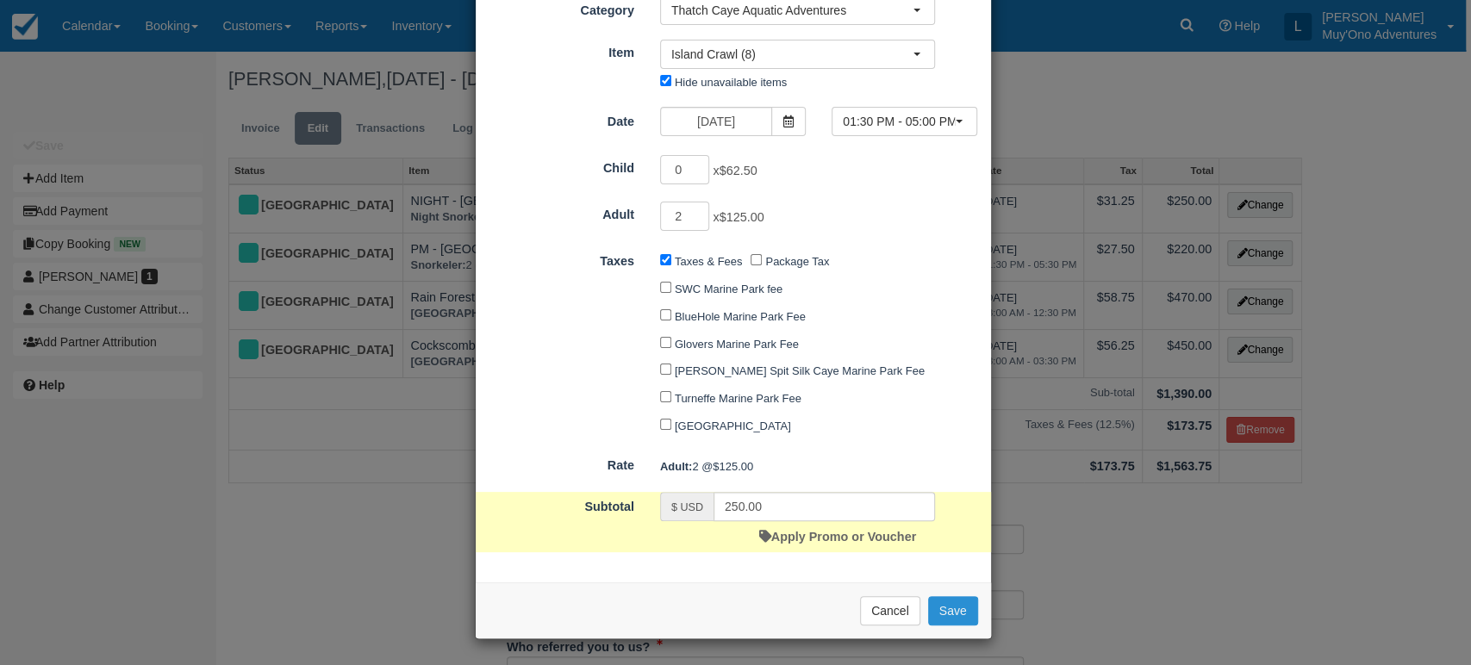
click at [939, 609] on button "Save" at bounding box center [953, 610] width 50 height 29
checkbox input "false"
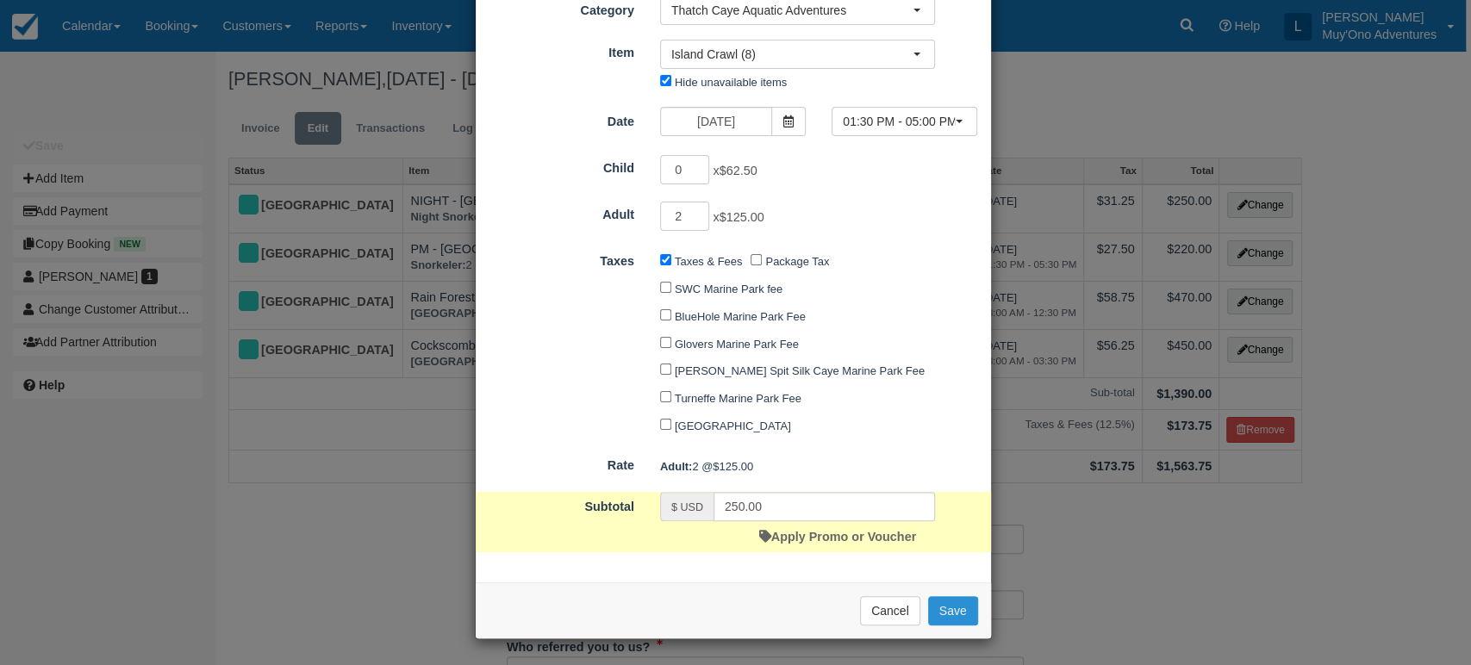
checkbox input "false"
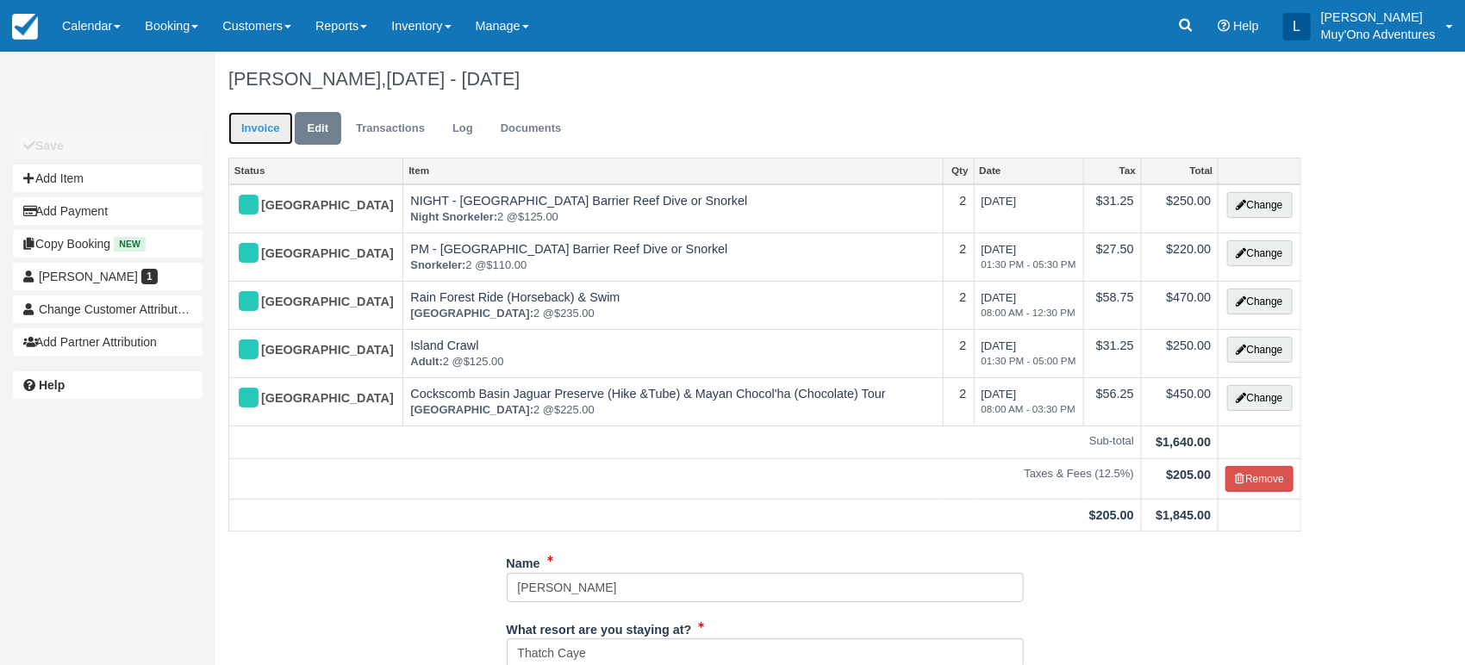
click at [269, 122] on link "Invoice" at bounding box center [260, 129] width 65 height 34
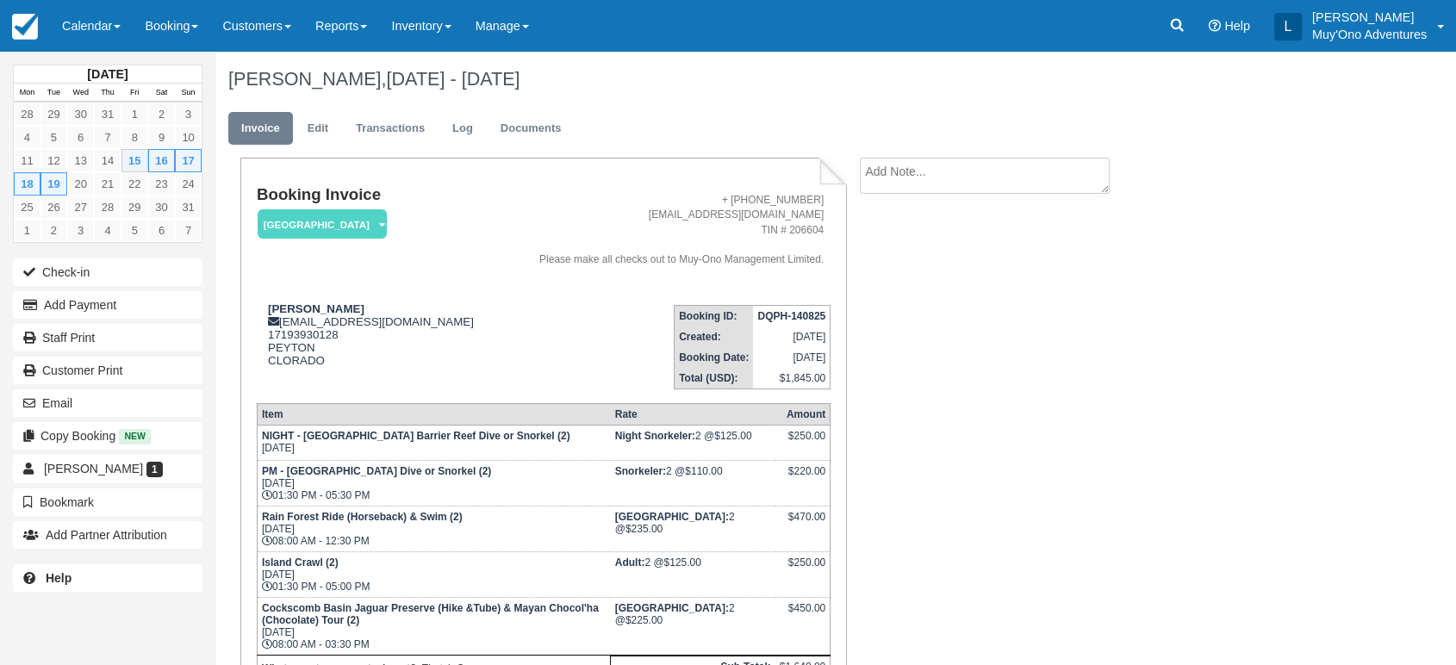
click at [807, 312] on strong "DQPH-140825" at bounding box center [791, 316] width 68 height 12
copy tbody "DQPH-140825"
